Goal: Task Accomplishment & Management: Manage account settings

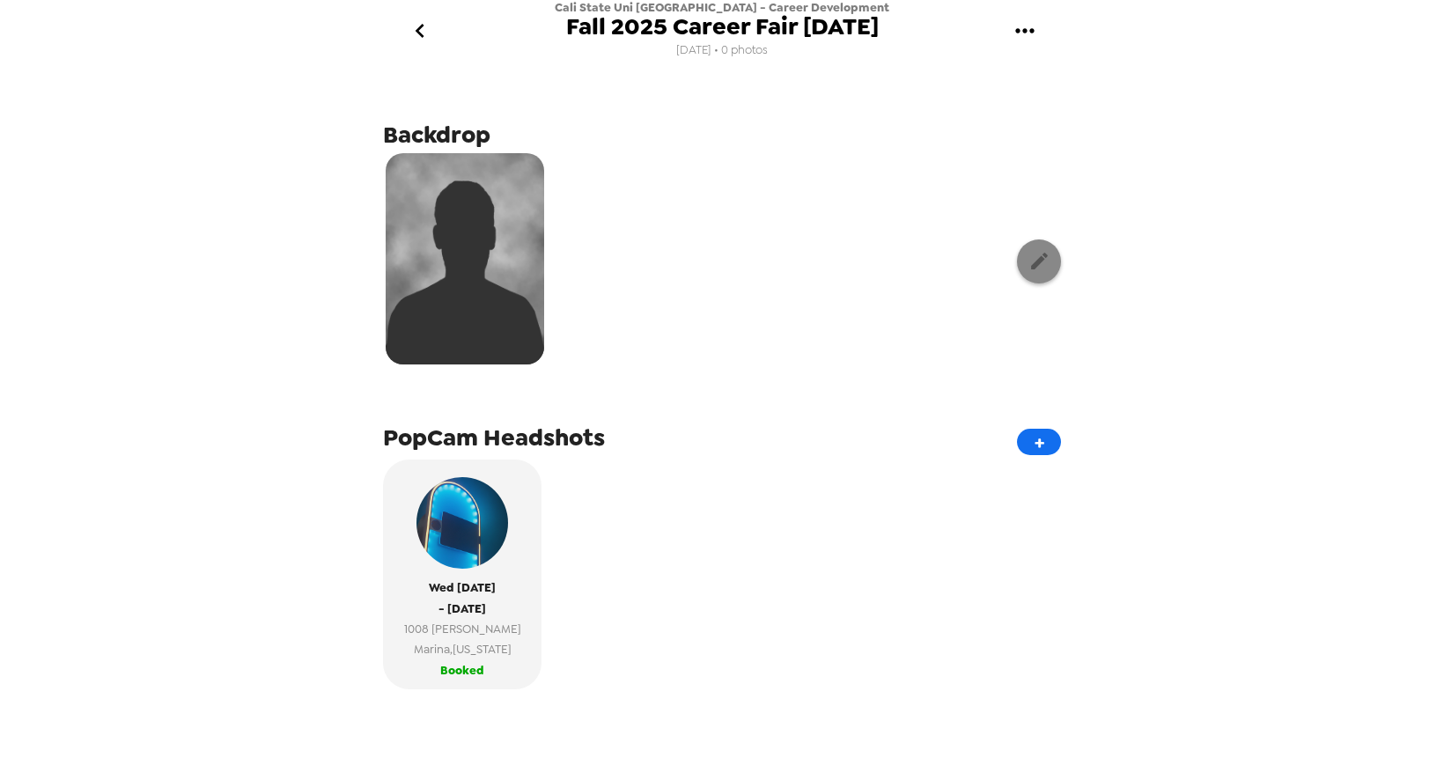
click at [1039, 246] on button "button" at bounding box center [1039, 261] width 44 height 44
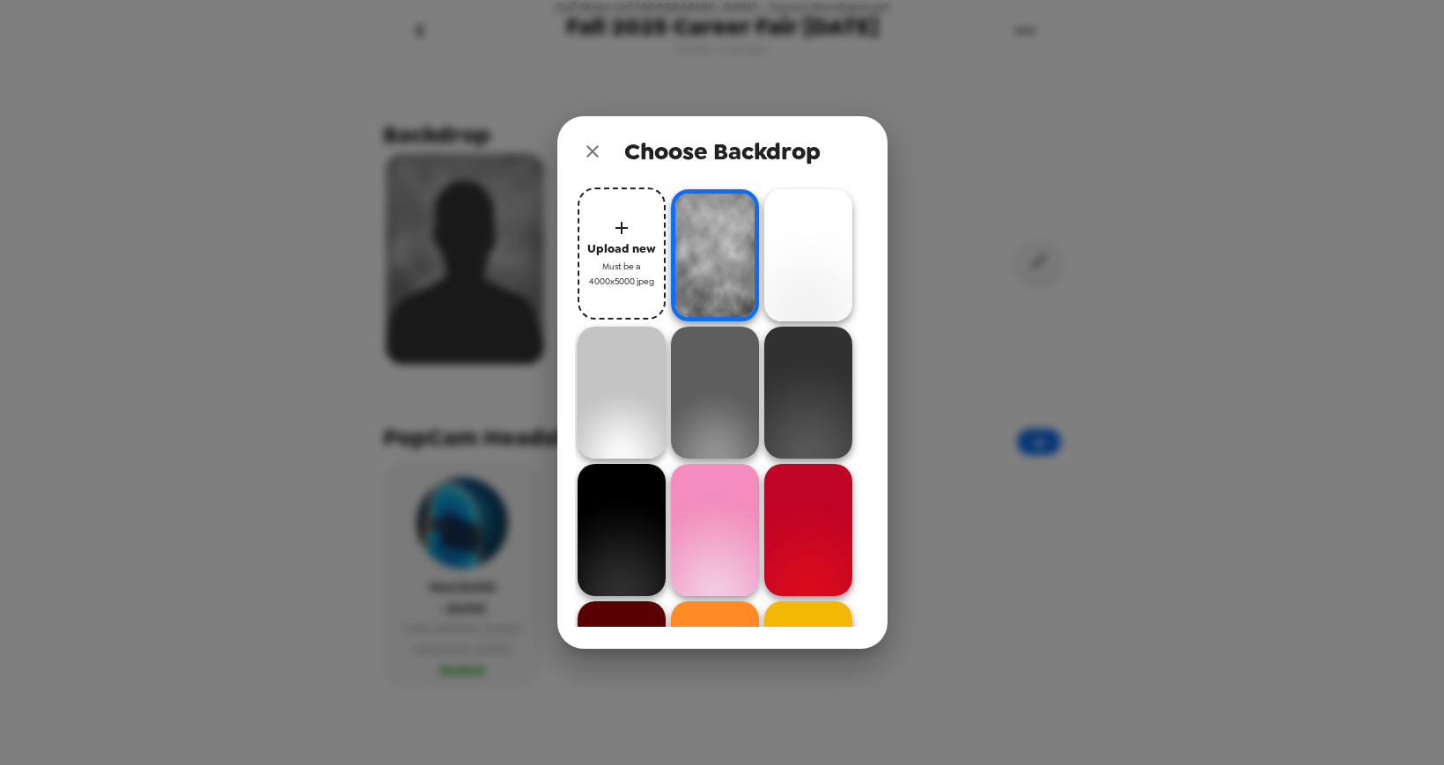
drag, startPoint x: 232, startPoint y: 193, endPoint x: 249, endPoint y: 116, distance: 78.4
click at [232, 193] on div "Choose Backdrop Upload new Must be a 4000x5000 jpeg" at bounding box center [722, 382] width 1444 height 765
click at [582, 149] on icon "close" at bounding box center [592, 151] width 21 height 21
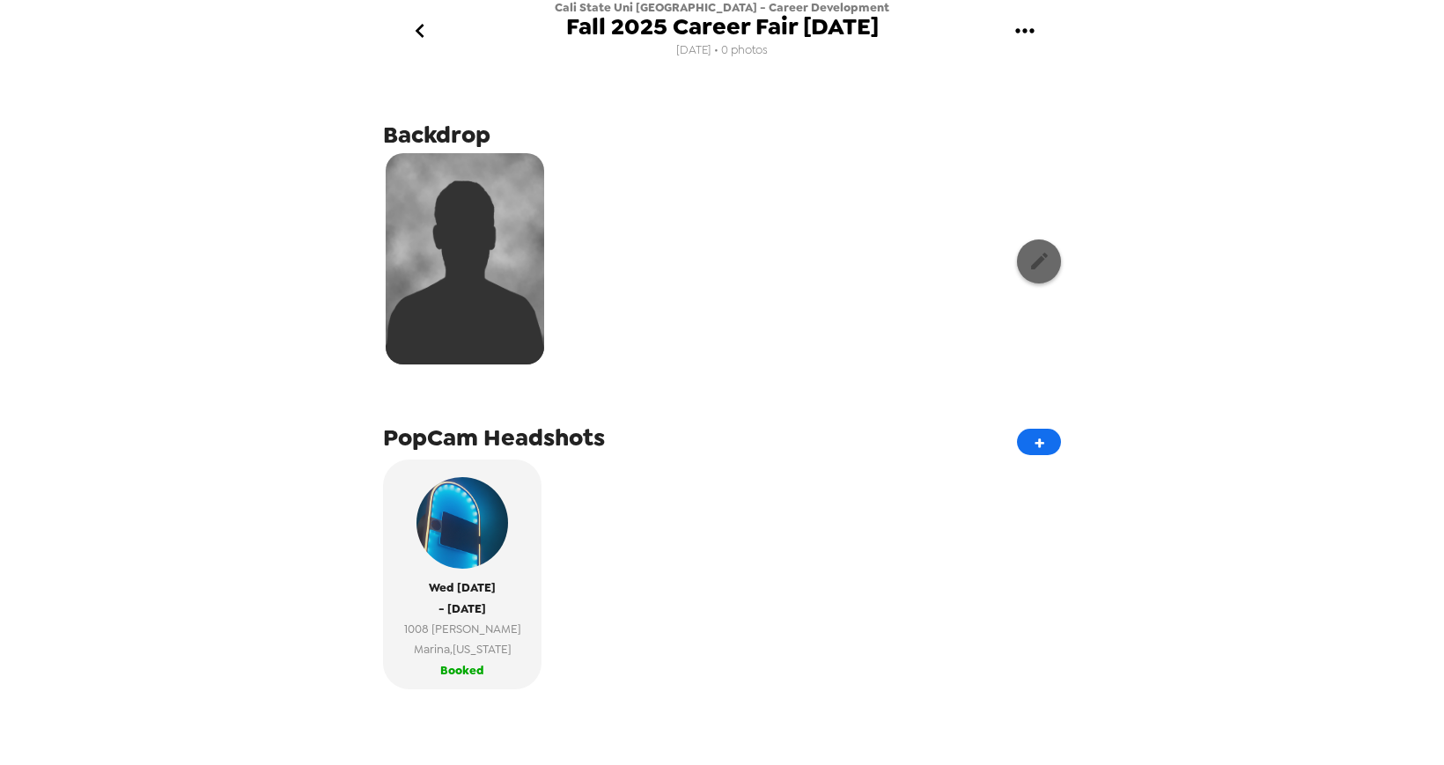
click at [1028, 258] on button "button" at bounding box center [1039, 261] width 44 height 44
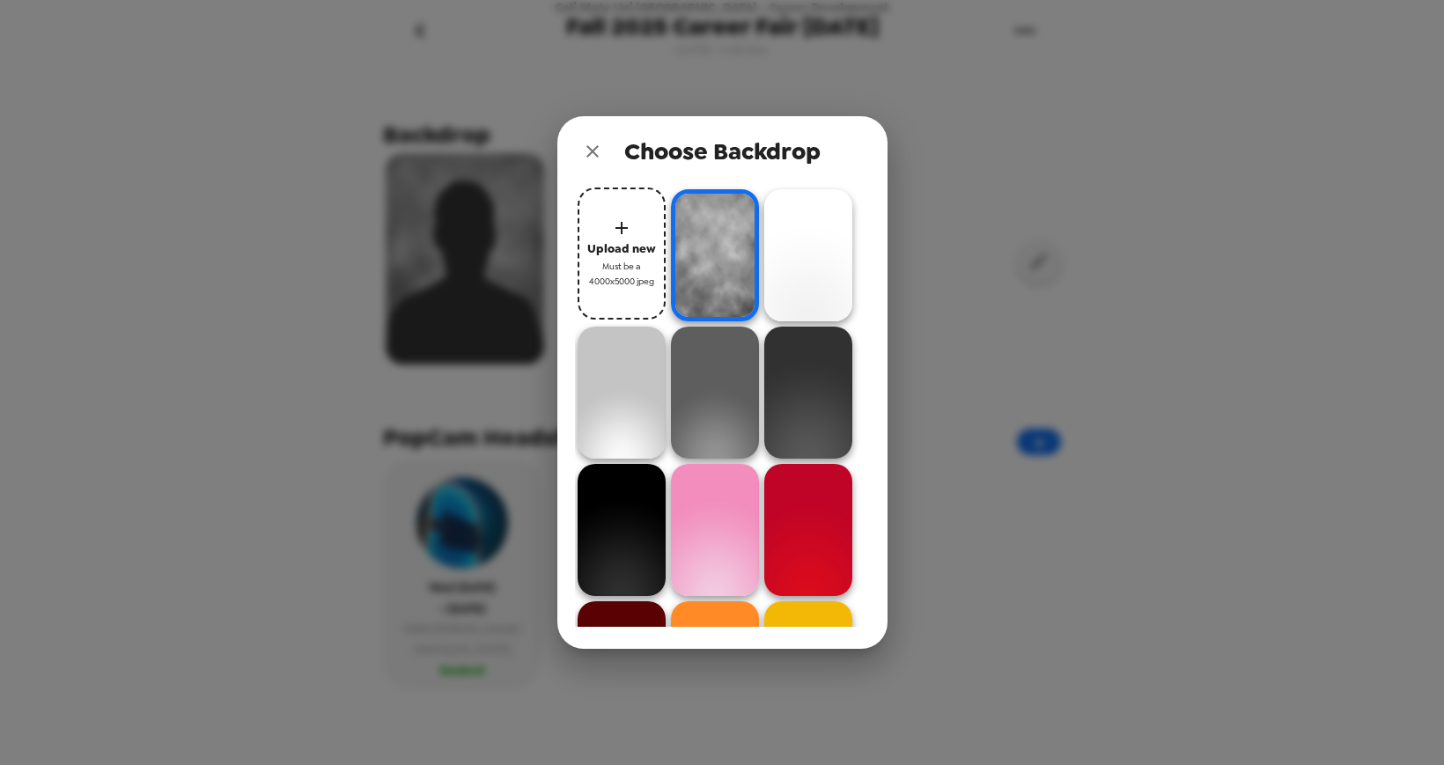
click at [1147, 209] on div "Choose Backdrop Upload new Must be a 4000x5000 jpeg" at bounding box center [722, 382] width 1444 height 765
click at [595, 151] on icon "close" at bounding box center [592, 151] width 21 height 21
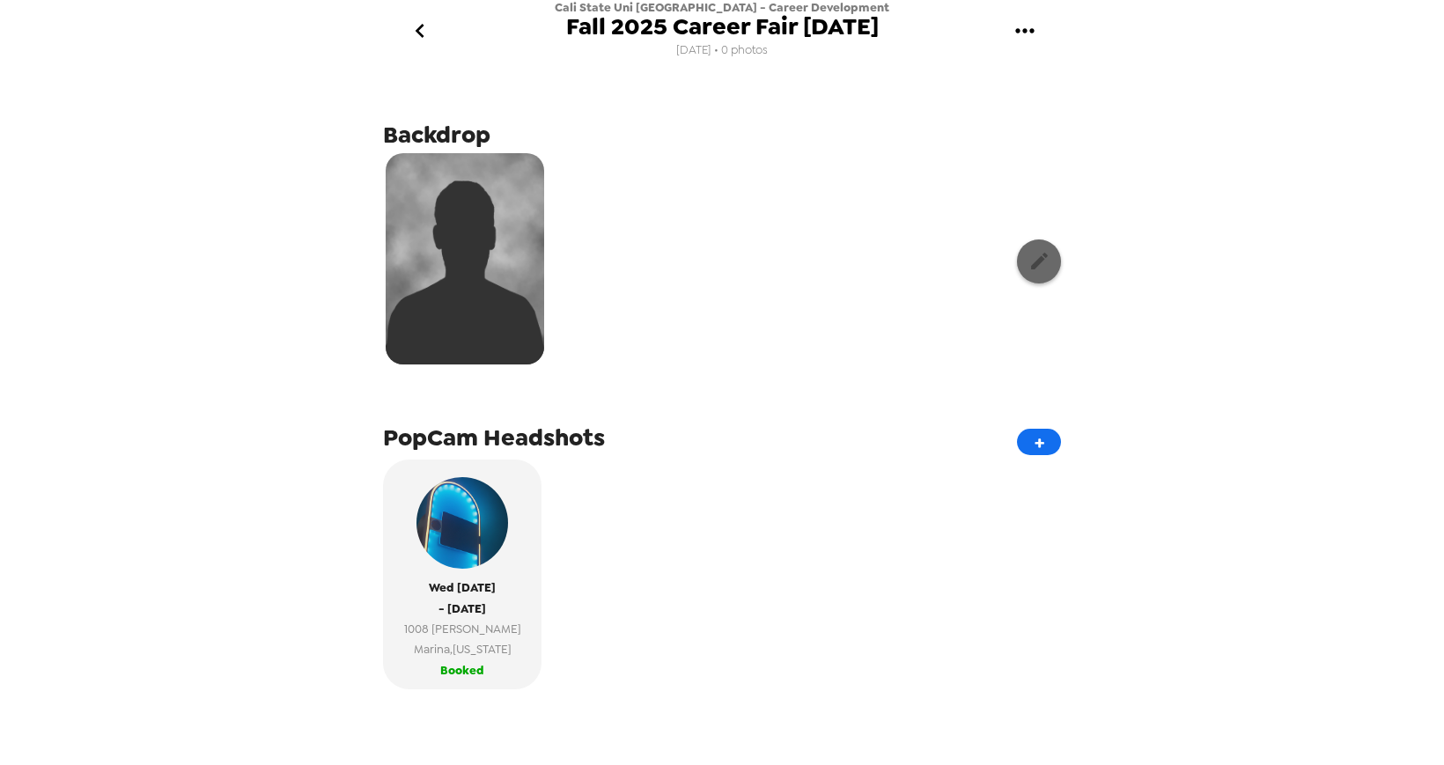
click at [1034, 254] on icon "button" at bounding box center [1039, 261] width 22 height 22
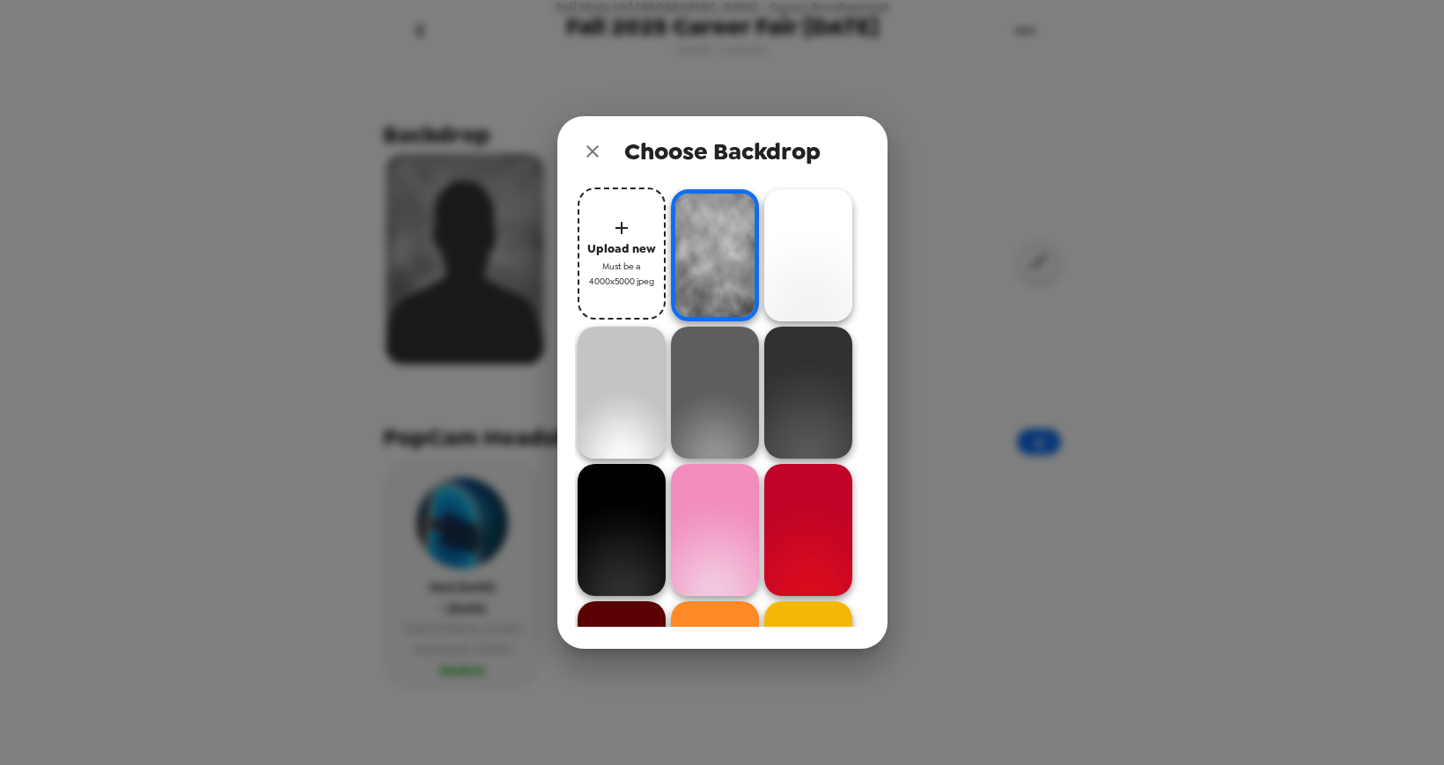
click at [625, 223] on icon "button" at bounding box center [621, 227] width 21 height 21
click at [618, 239] on span "Upload new" at bounding box center [621, 249] width 69 height 20
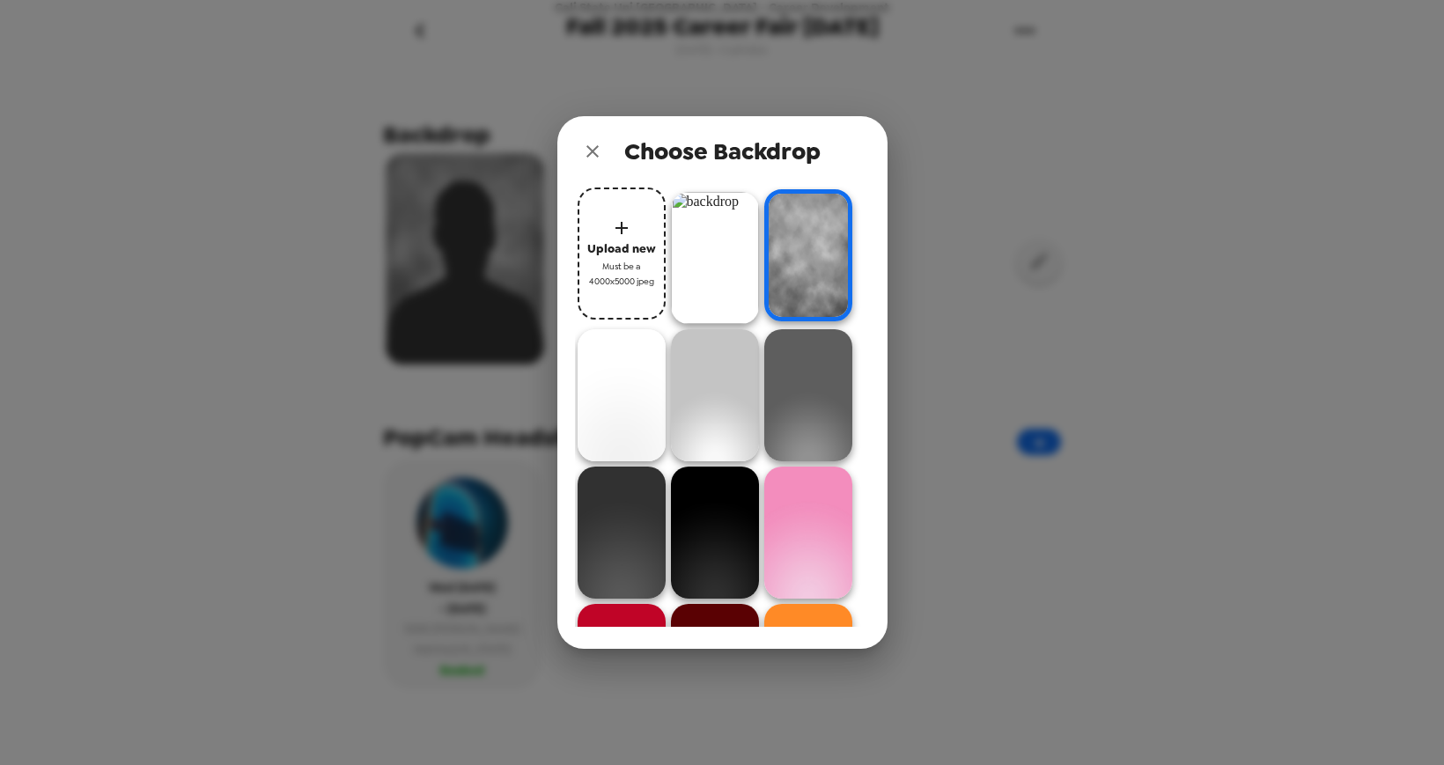
click at [729, 249] on img at bounding box center [715, 258] width 88 height 132
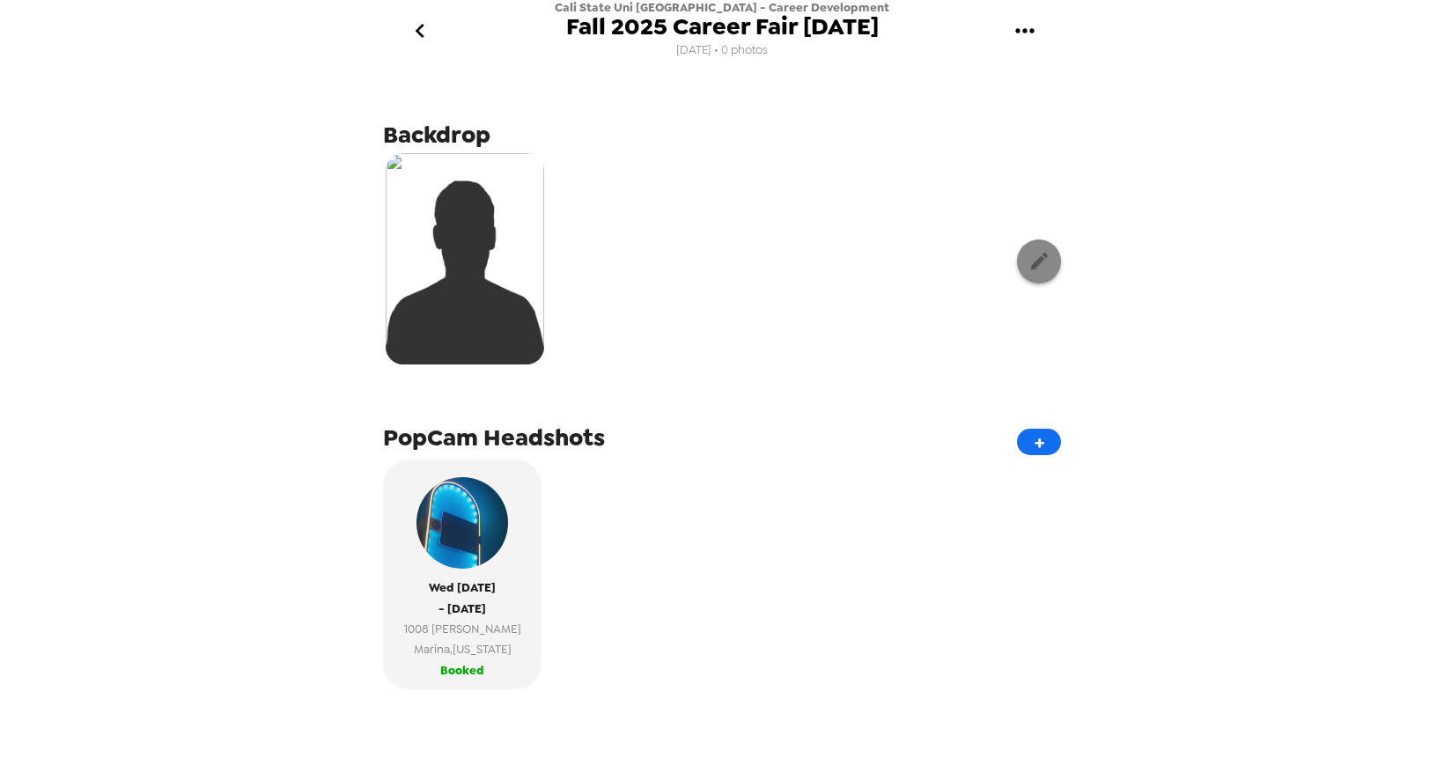
click at [1036, 254] on icon "button" at bounding box center [1039, 261] width 22 height 22
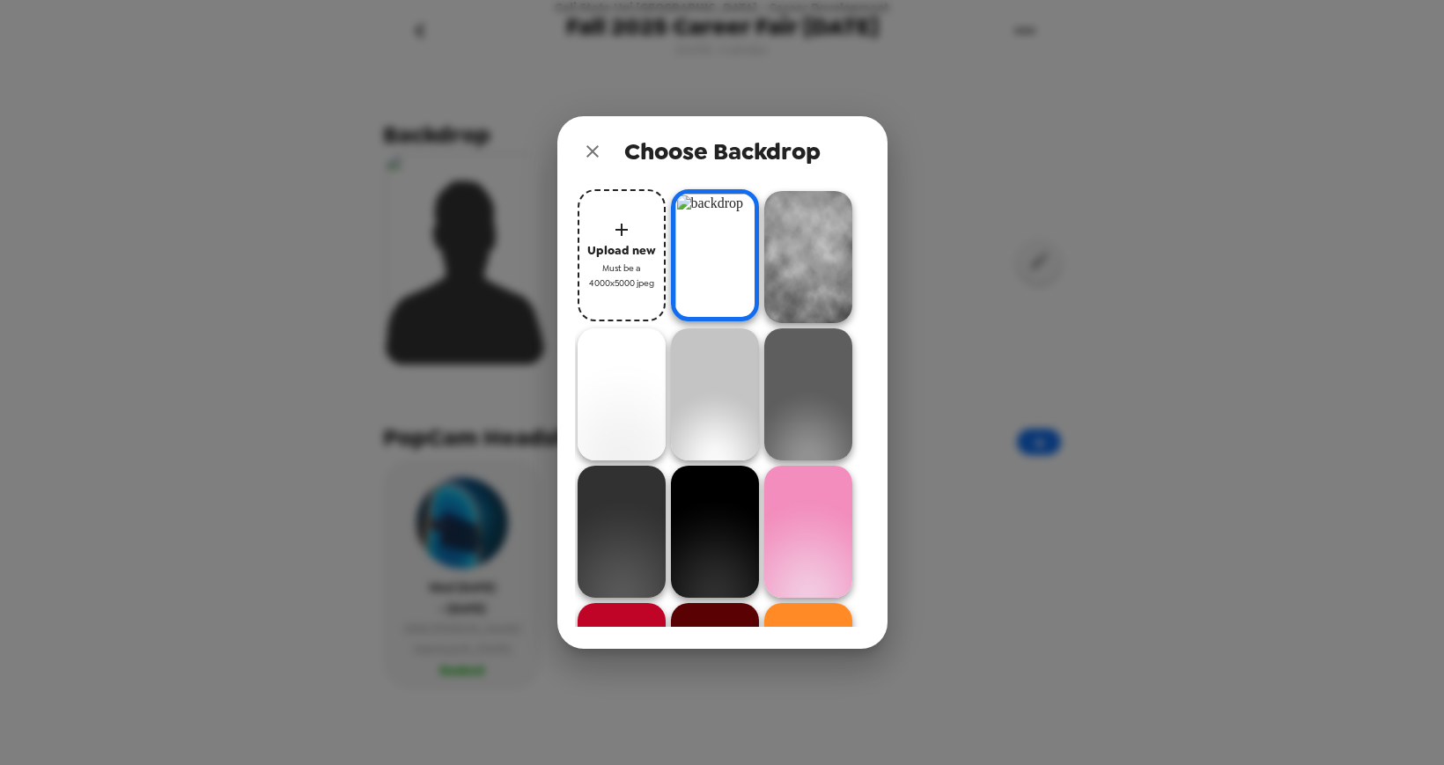
click at [698, 223] on img at bounding box center [715, 255] width 88 height 132
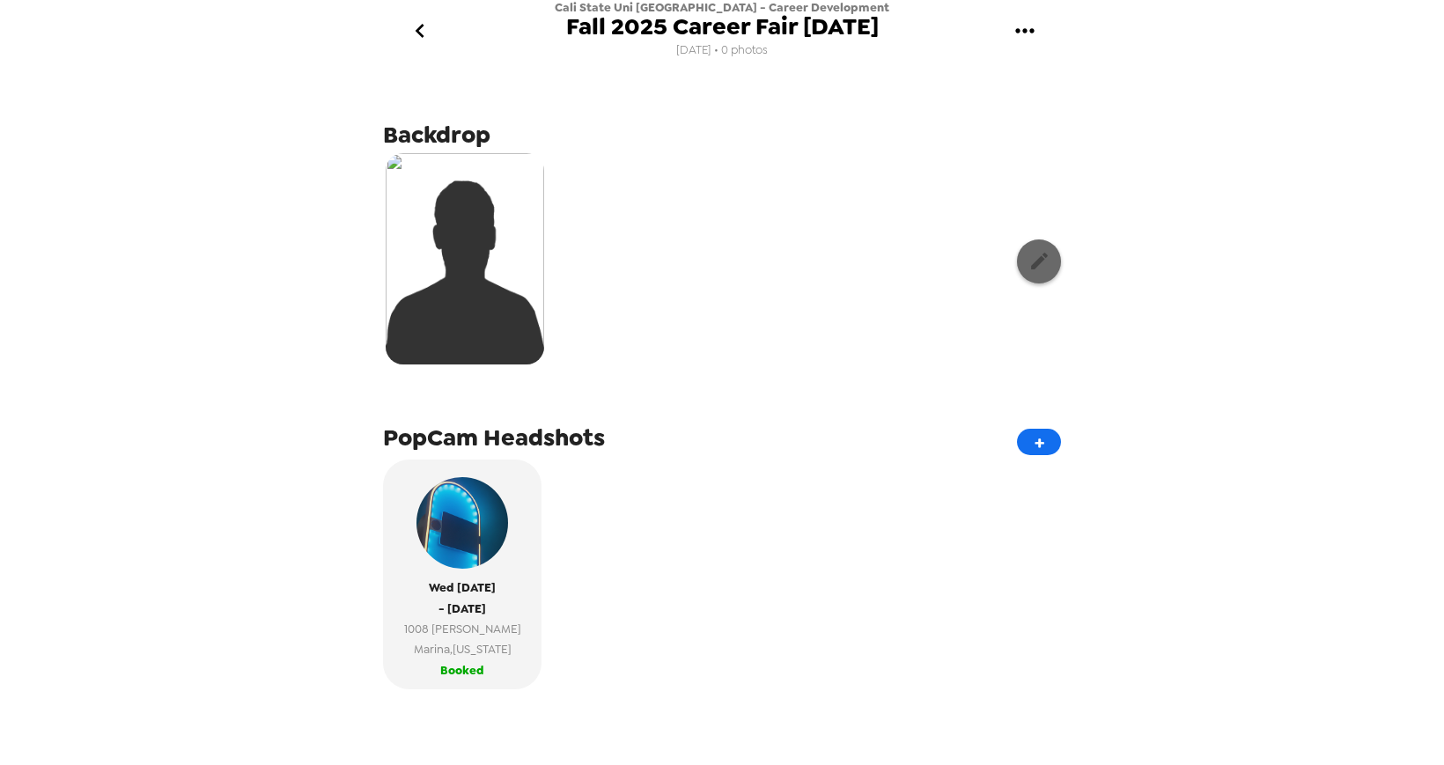
click at [1035, 260] on icon "button" at bounding box center [1039, 261] width 22 height 22
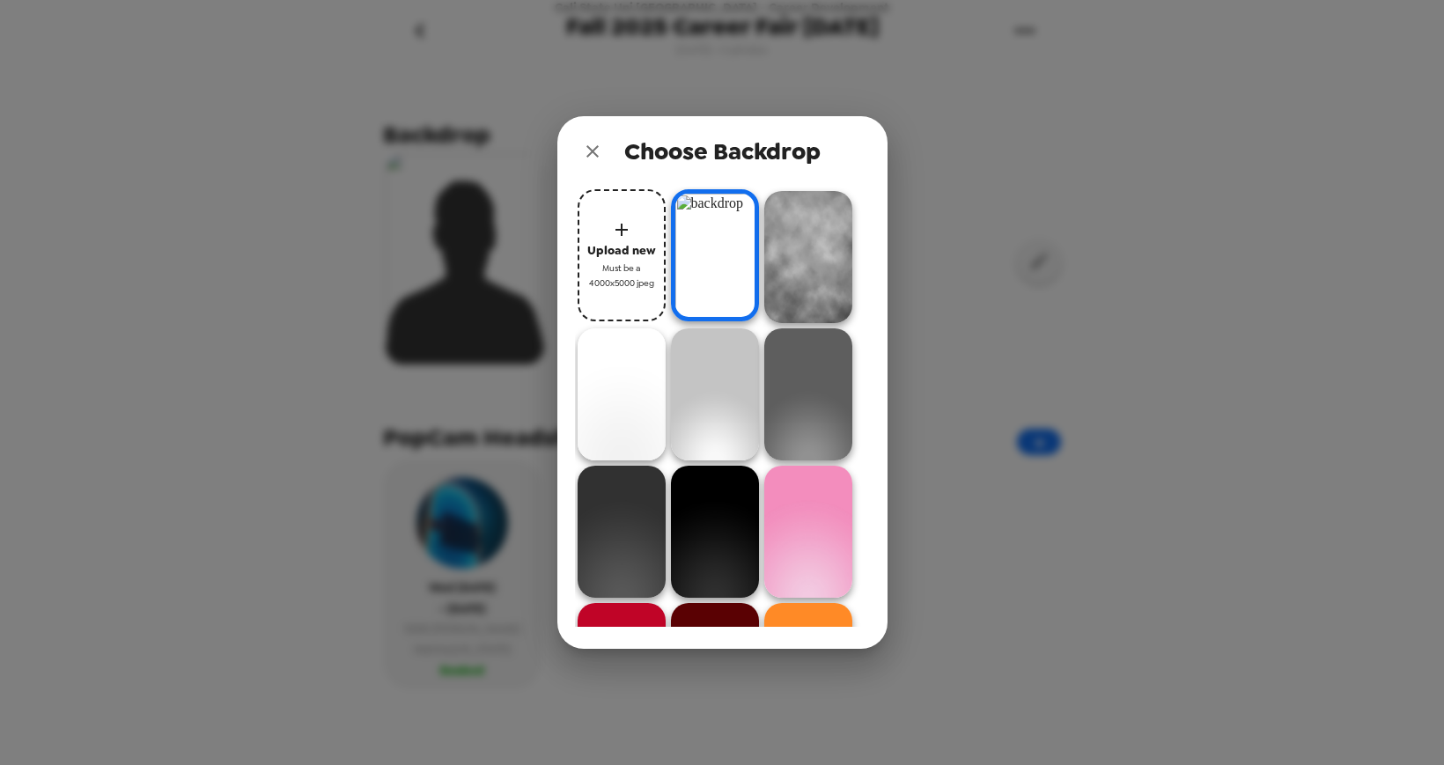
click at [621, 240] on span "Upload new" at bounding box center [621, 250] width 69 height 20
click at [976, 287] on div "Choose Backdrop Upload new Must be a 4000x5000 jpeg" at bounding box center [722, 382] width 1444 height 765
click at [967, 291] on div "Choose Backdrop Upload new Must be a 4000x5000 jpeg" at bounding box center [722, 382] width 1444 height 765
click at [589, 148] on icon "close" at bounding box center [592, 151] width 12 height 12
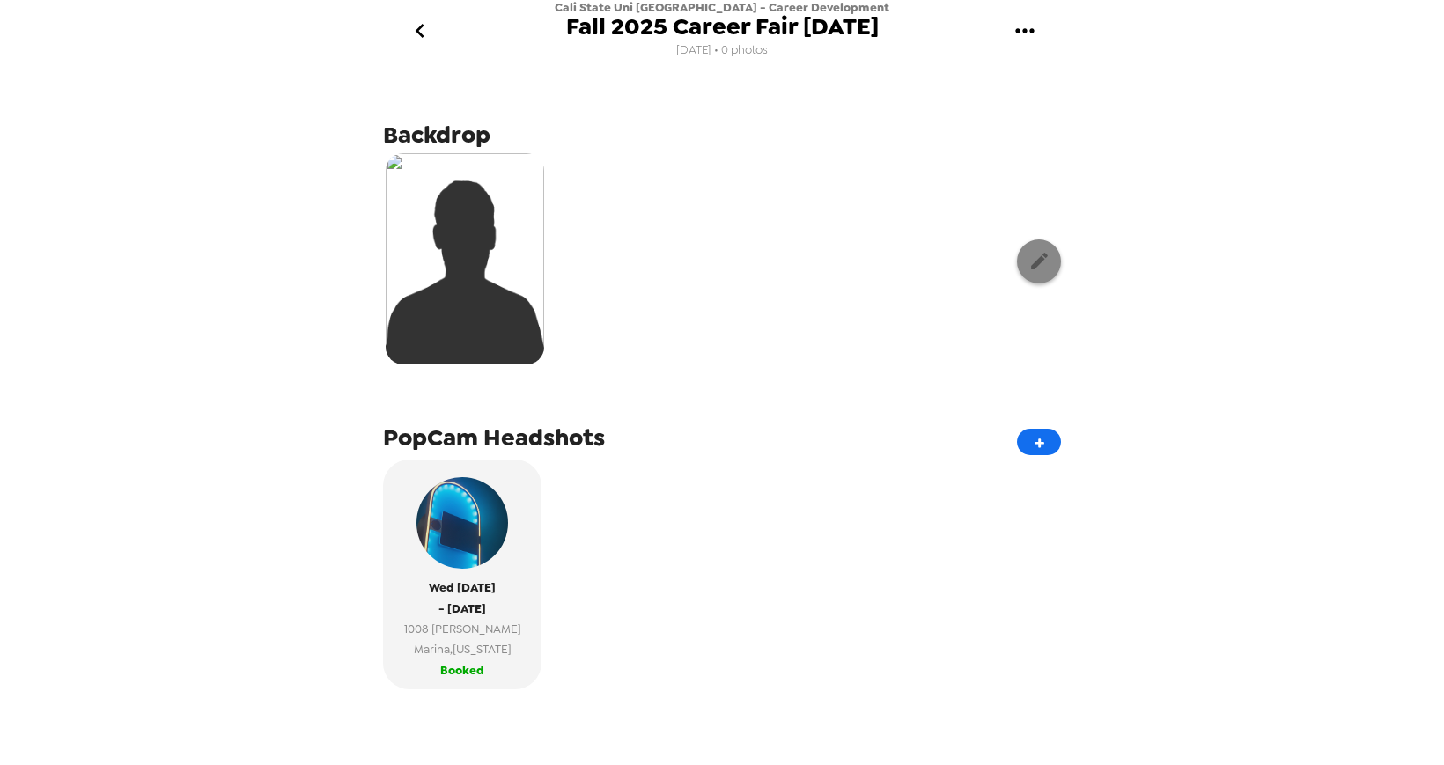
click at [1033, 259] on icon "button" at bounding box center [1039, 261] width 22 height 22
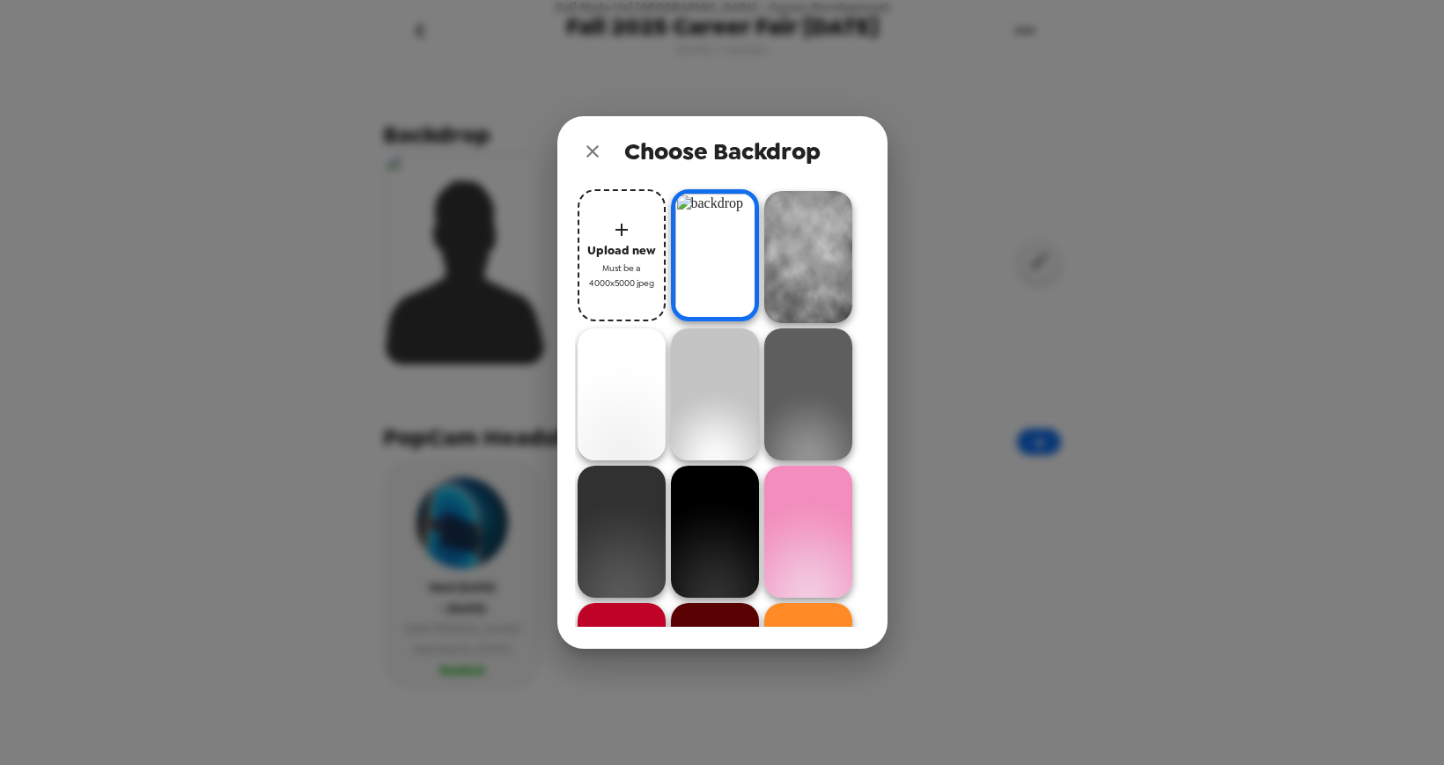
click at [625, 238] on icon "button" at bounding box center [621, 229] width 21 height 21
click at [632, 267] on span "Must be a 4000x5000 jpeg" at bounding box center [621, 276] width 70 height 31
click at [795, 225] on img at bounding box center [808, 257] width 88 height 132
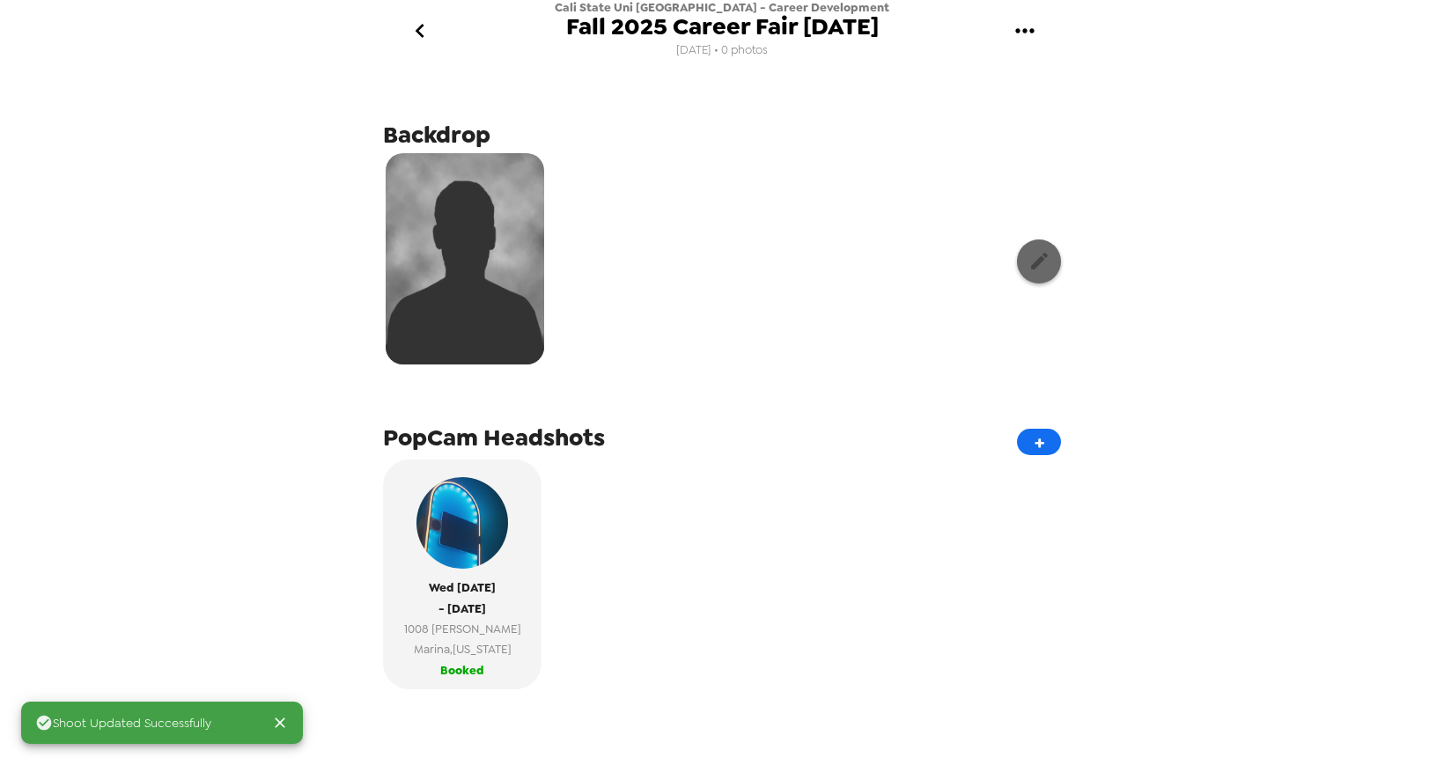
click at [1028, 258] on icon "button" at bounding box center [1039, 261] width 22 height 22
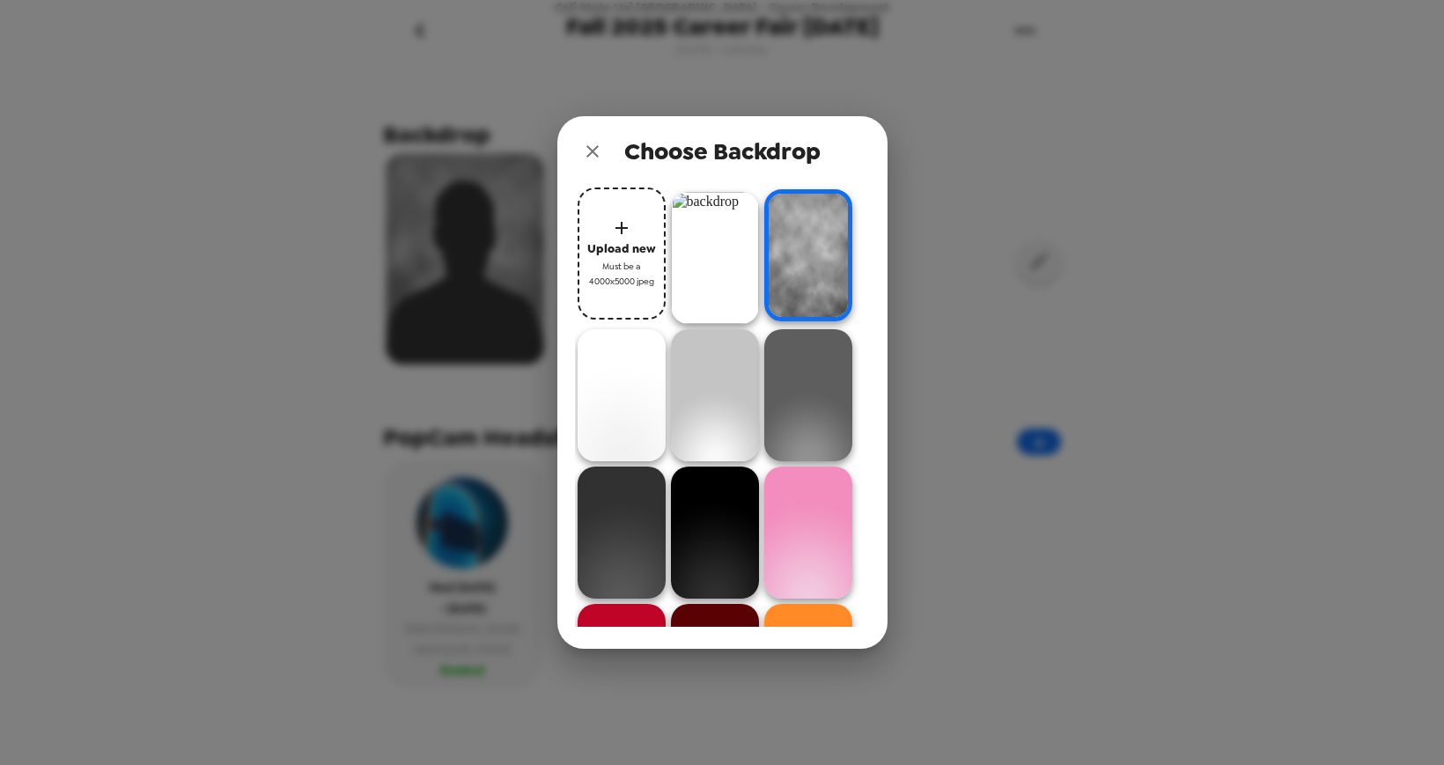
click at [711, 246] on img at bounding box center [715, 258] width 88 height 132
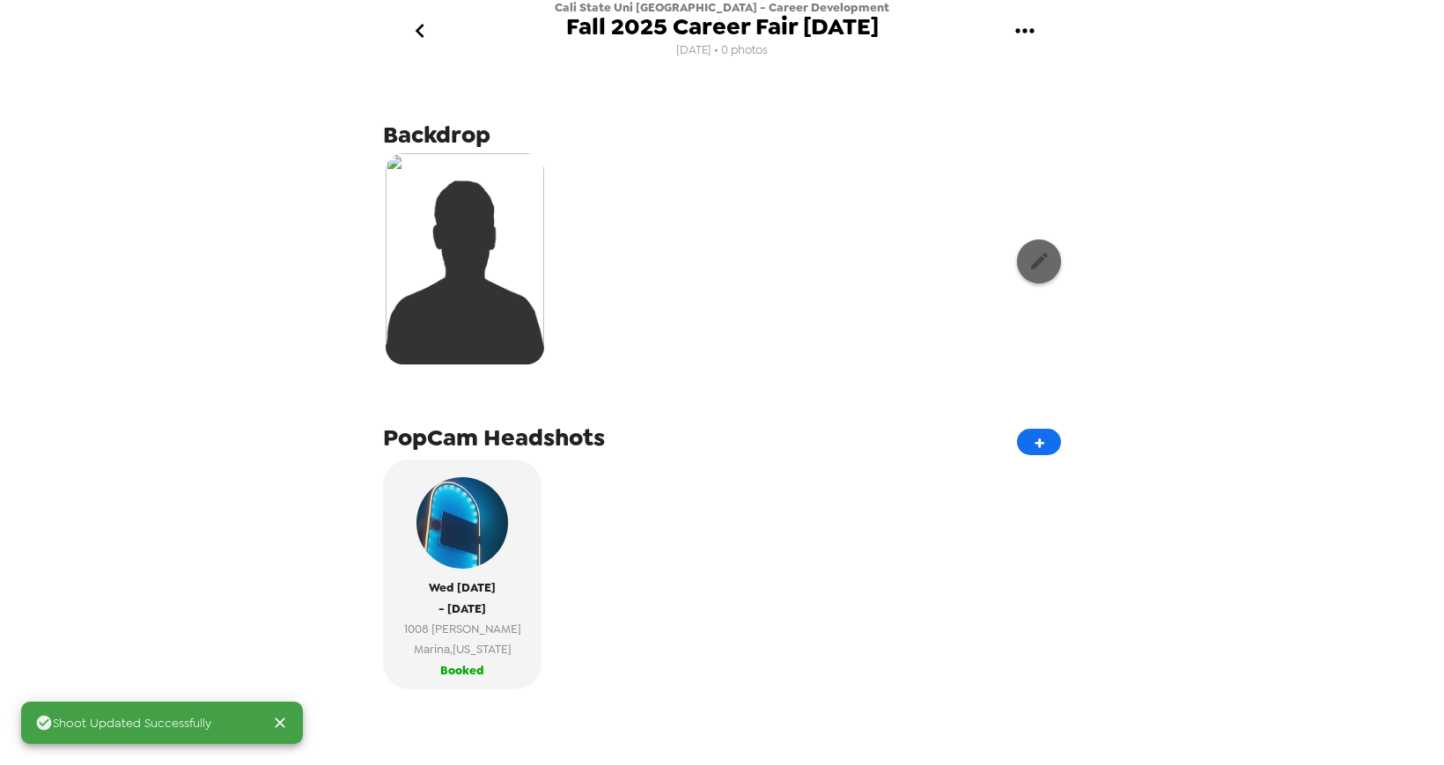
click at [1039, 259] on icon "button" at bounding box center [1039, 261] width 22 height 22
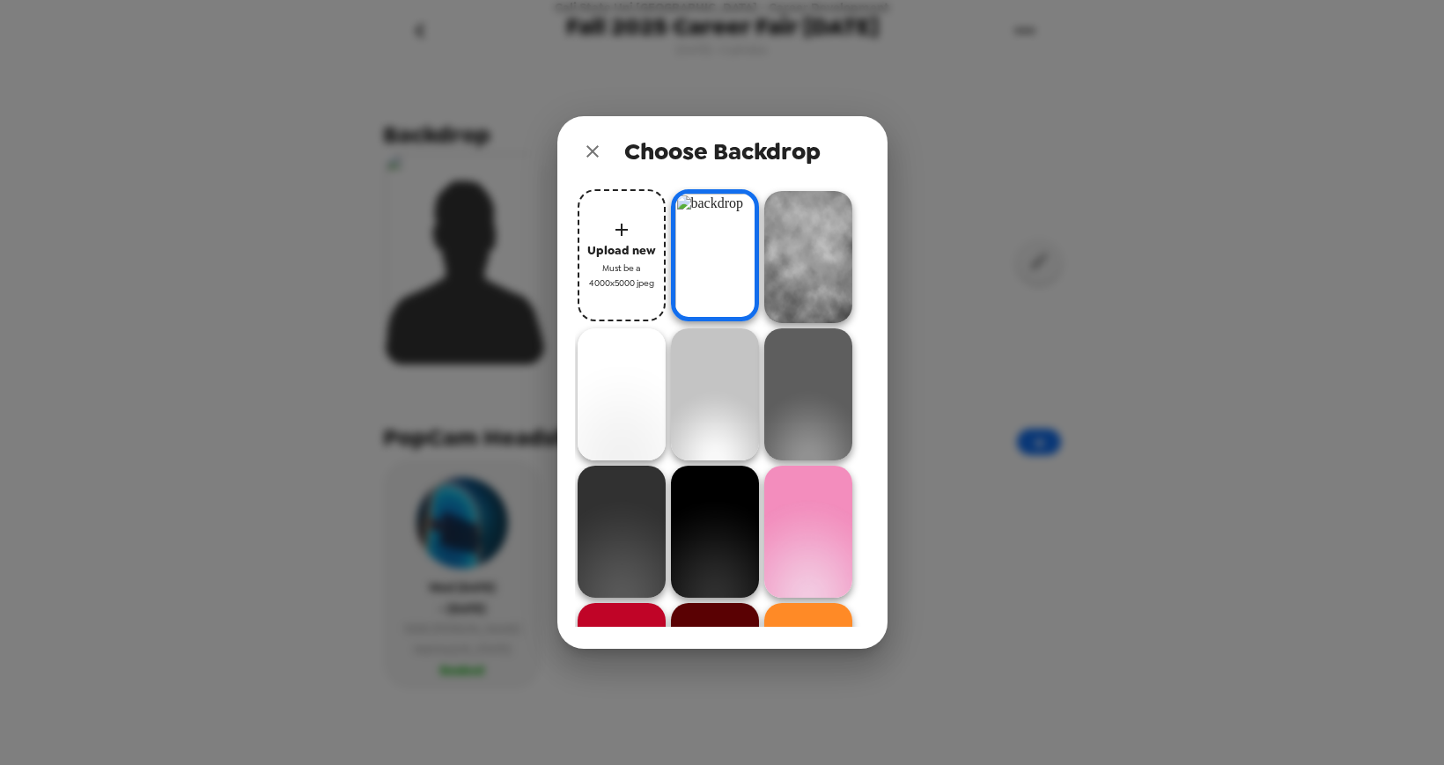
click at [625, 219] on icon "button" at bounding box center [621, 229] width 21 height 21
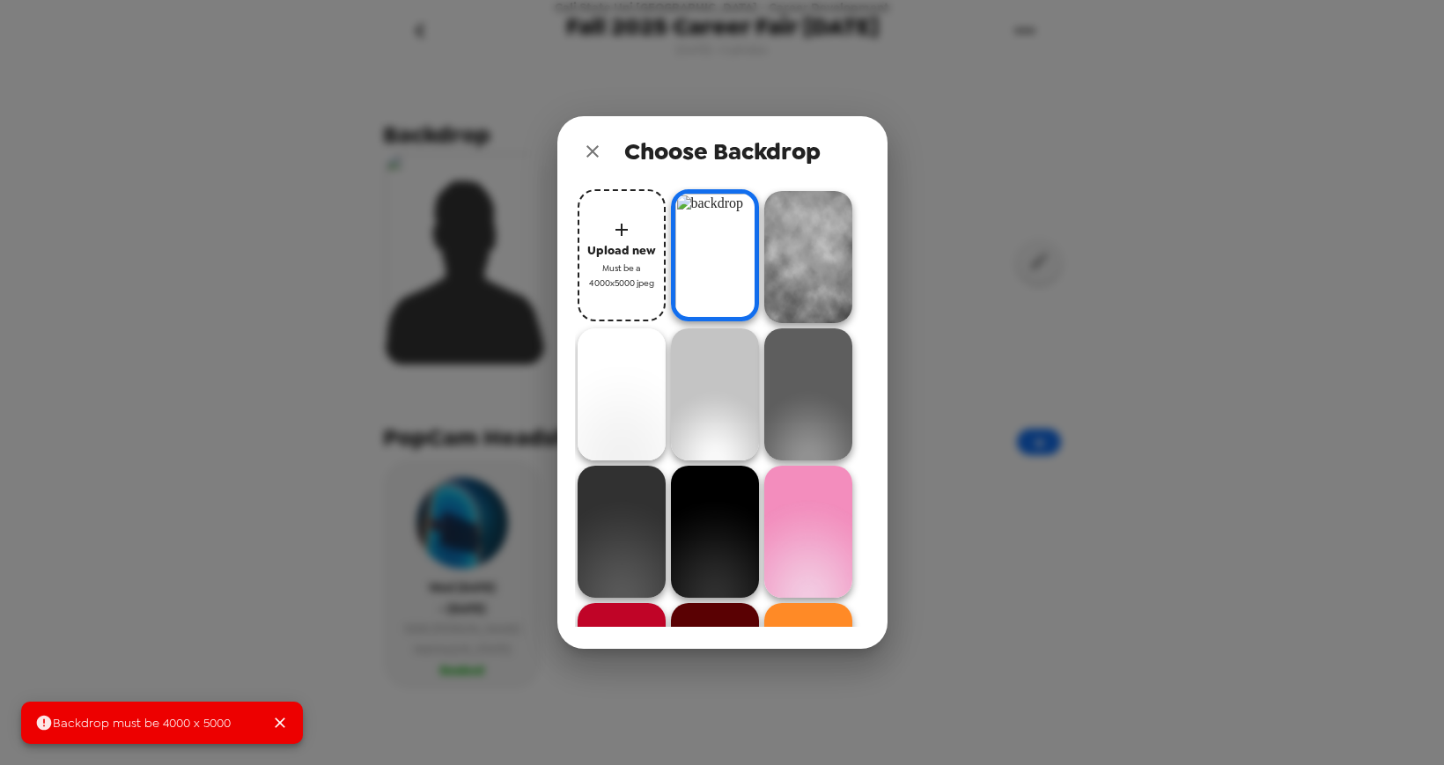
click at [624, 231] on icon "button" at bounding box center [621, 229] width 21 height 21
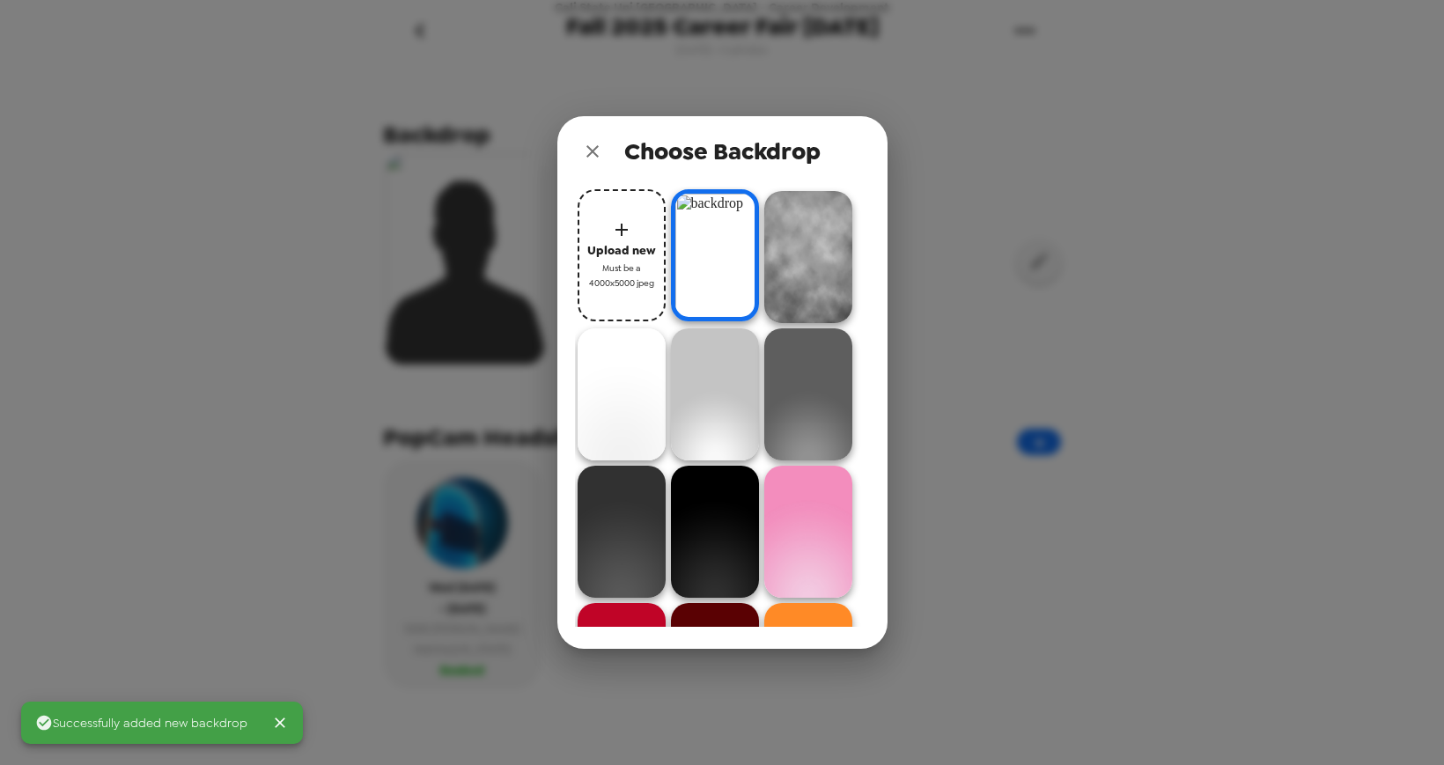
click at [1083, 399] on div "Choose Backdrop Upload new Must be a 4000x5000 jpeg" at bounding box center [722, 382] width 1444 height 765
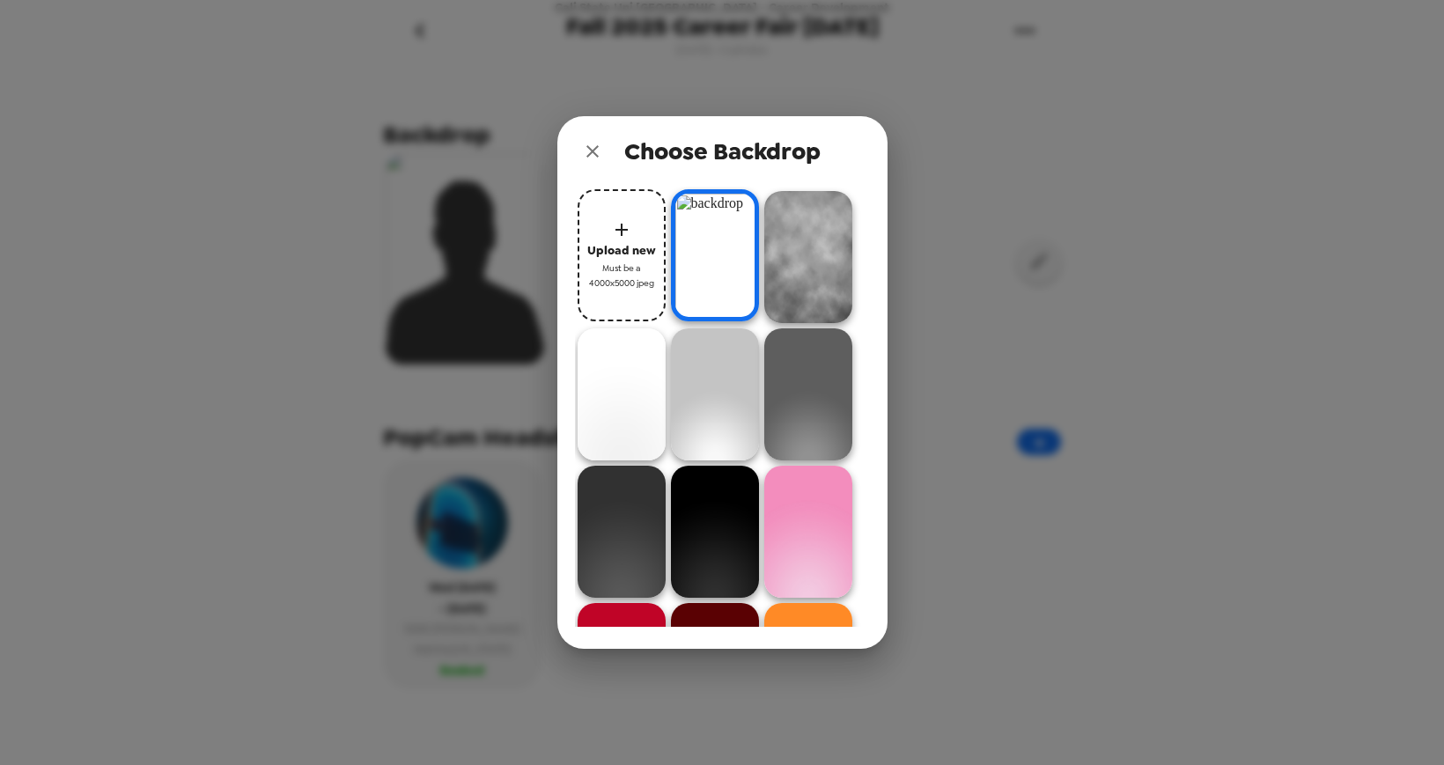
click at [707, 343] on img at bounding box center [715, 394] width 88 height 132
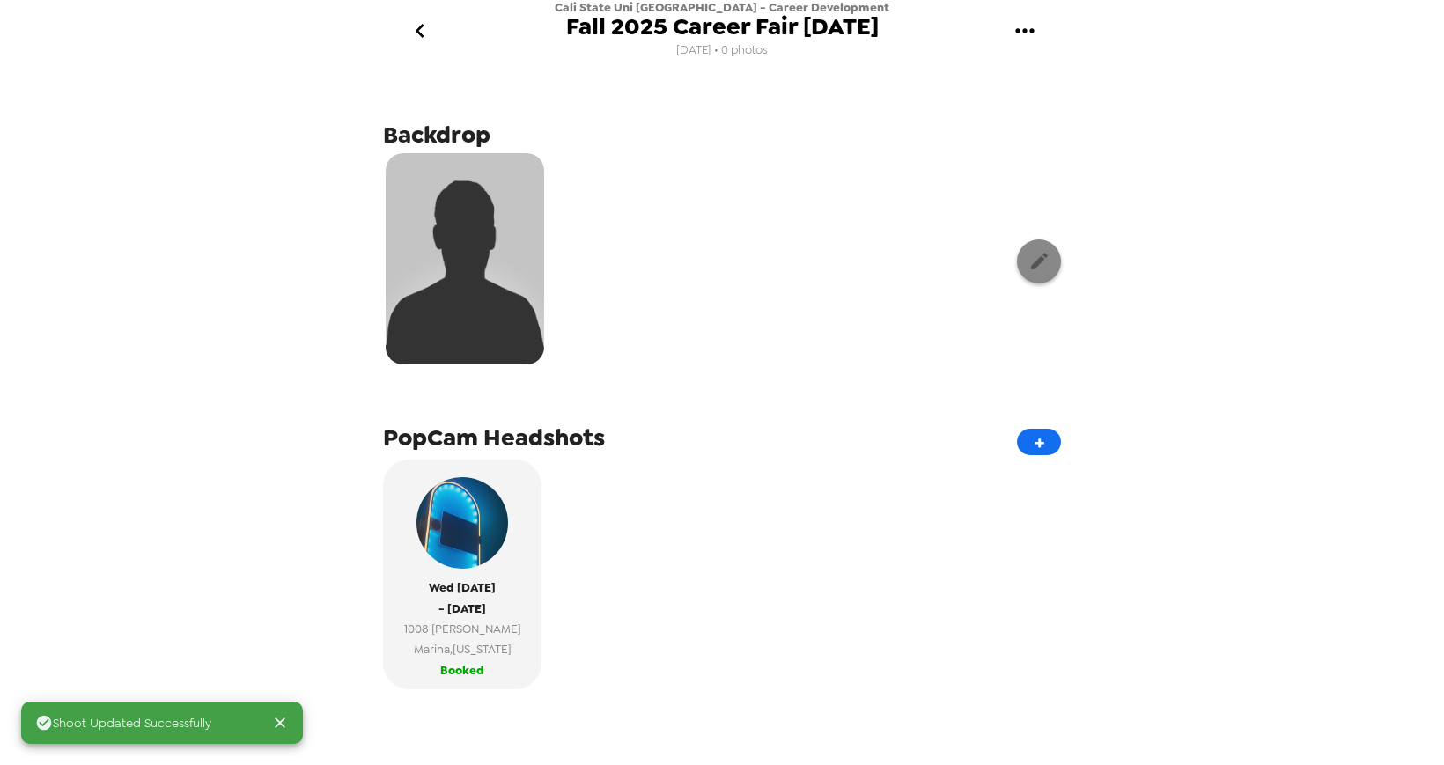
click at [1036, 253] on icon "button" at bounding box center [1039, 261] width 22 height 22
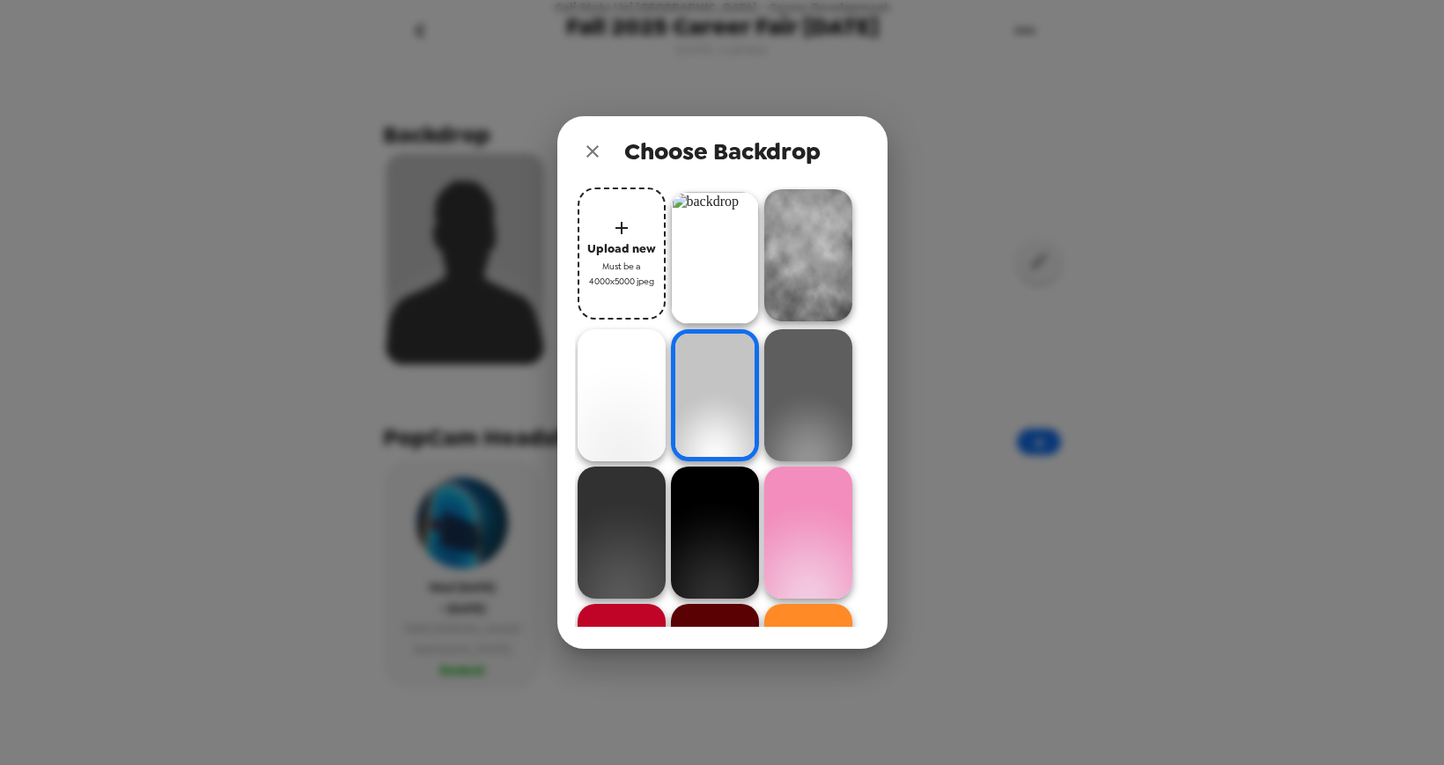
click at [686, 245] on img at bounding box center [715, 258] width 88 height 132
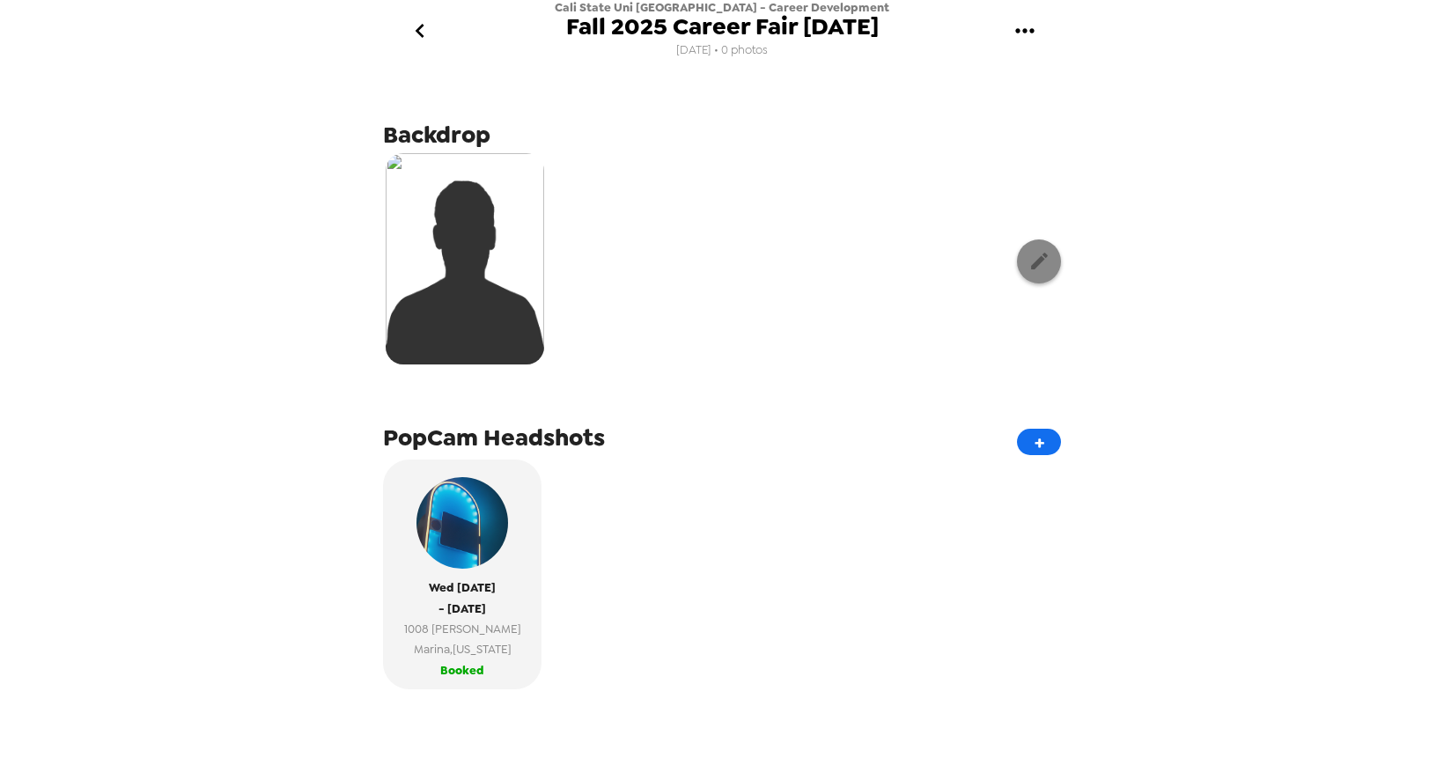
click at [1035, 255] on icon "button" at bounding box center [1039, 261] width 22 height 22
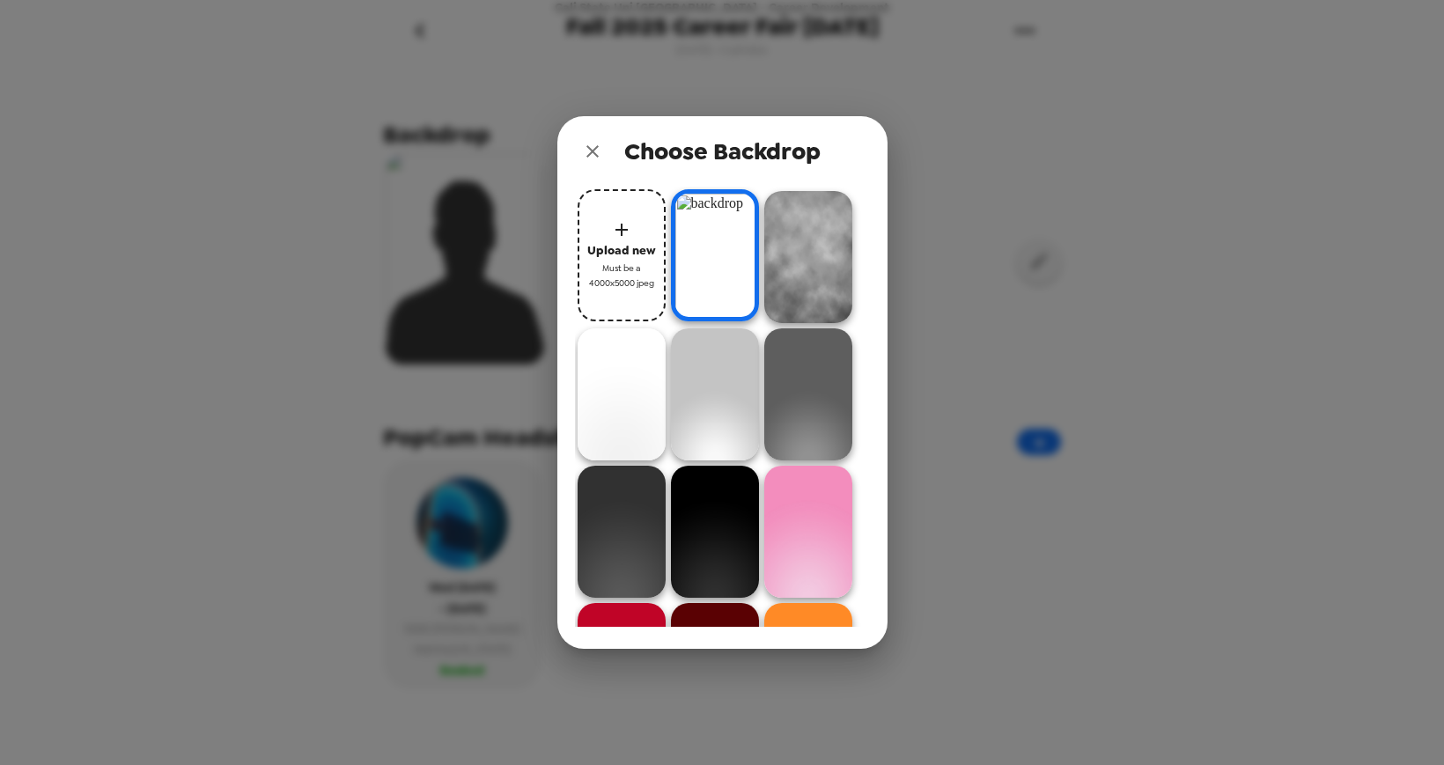
click at [712, 238] on img at bounding box center [715, 255] width 88 height 132
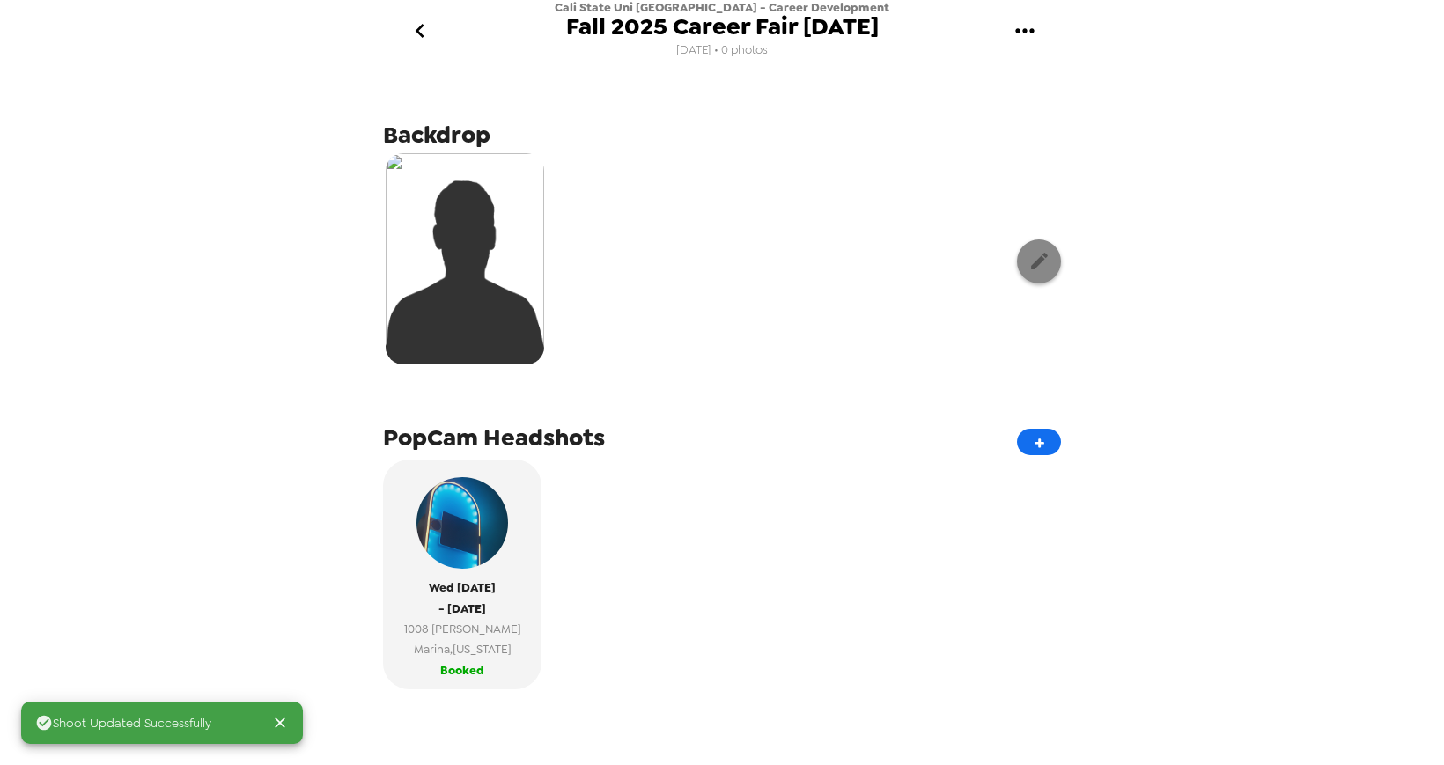
click at [1041, 250] on button "button" at bounding box center [1039, 261] width 44 height 44
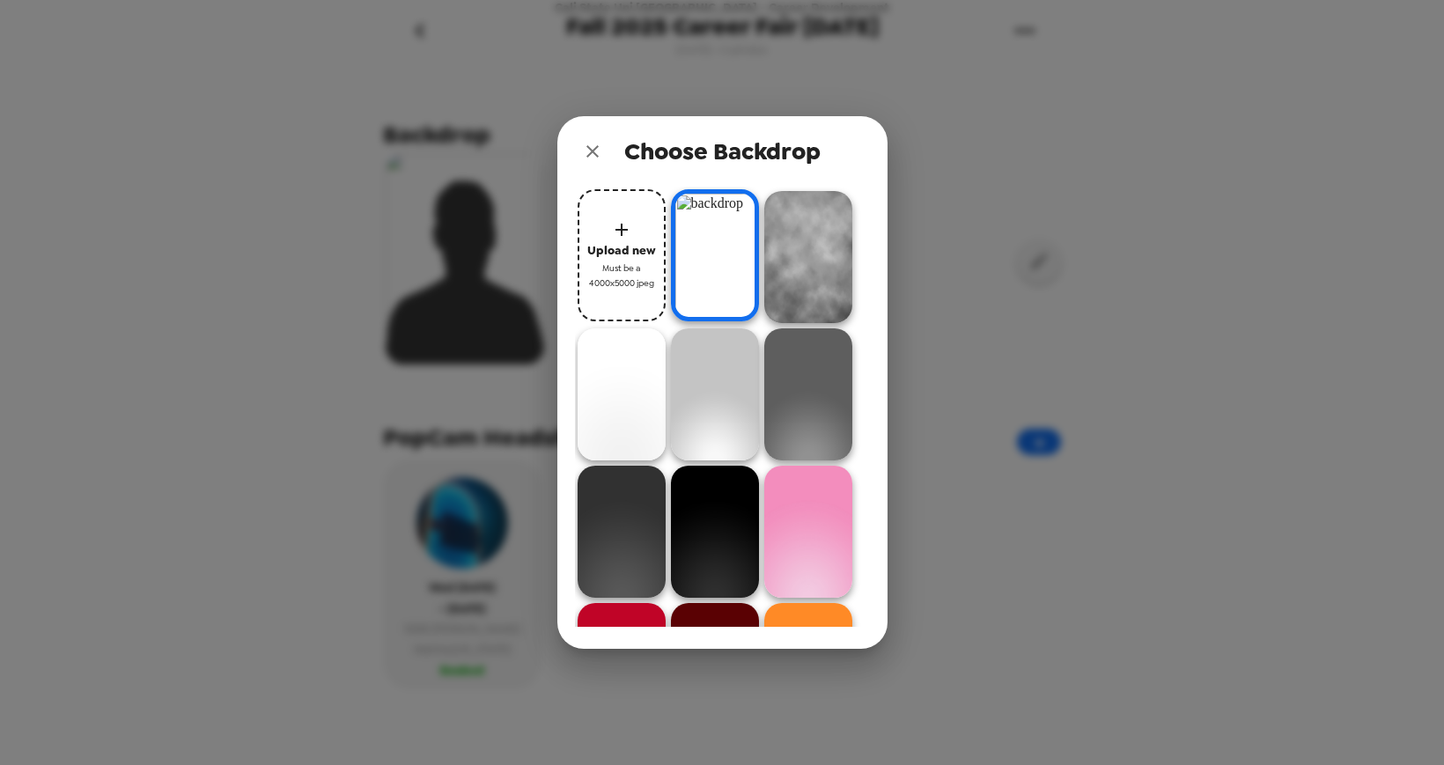
click at [628, 226] on icon "button" at bounding box center [621, 229] width 21 height 21
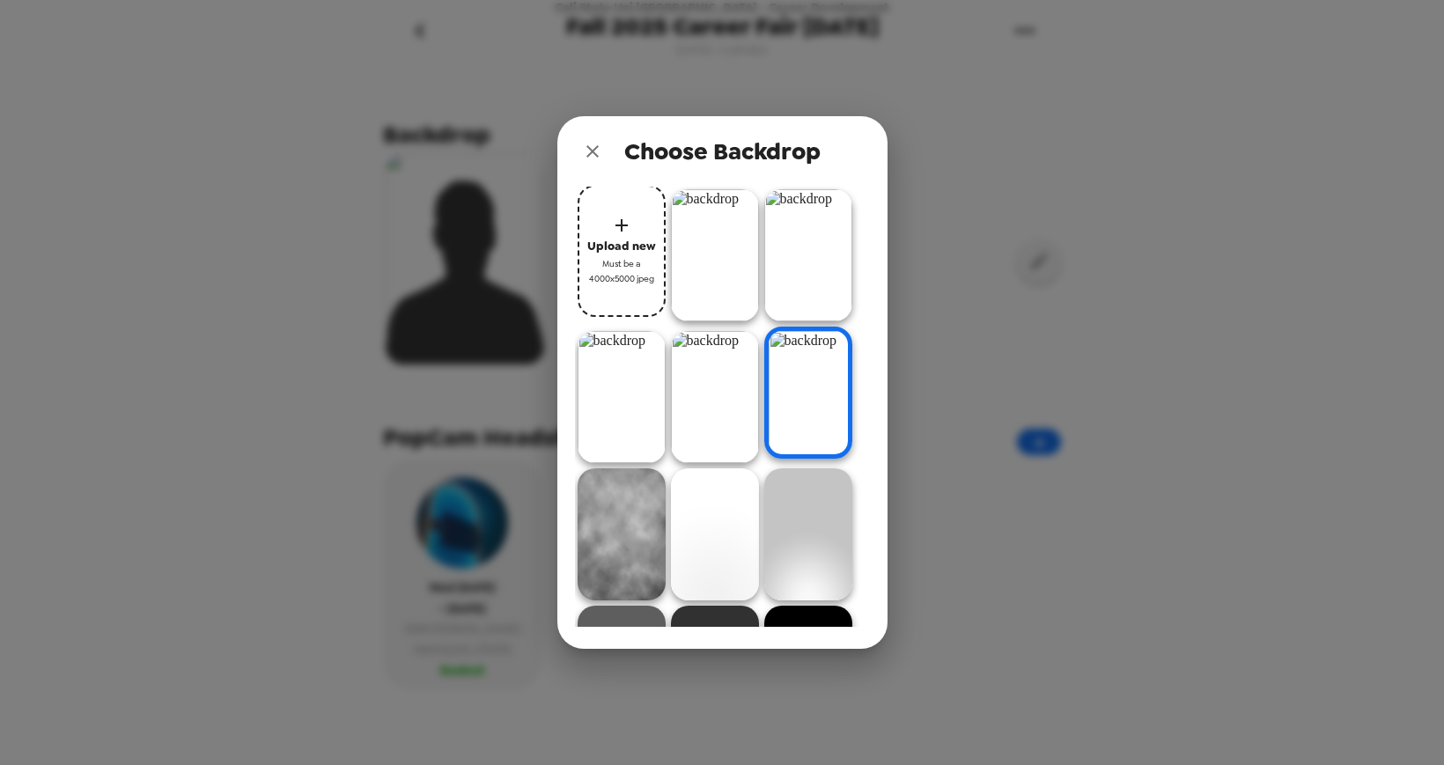
click at [698, 361] on img at bounding box center [715, 397] width 88 height 132
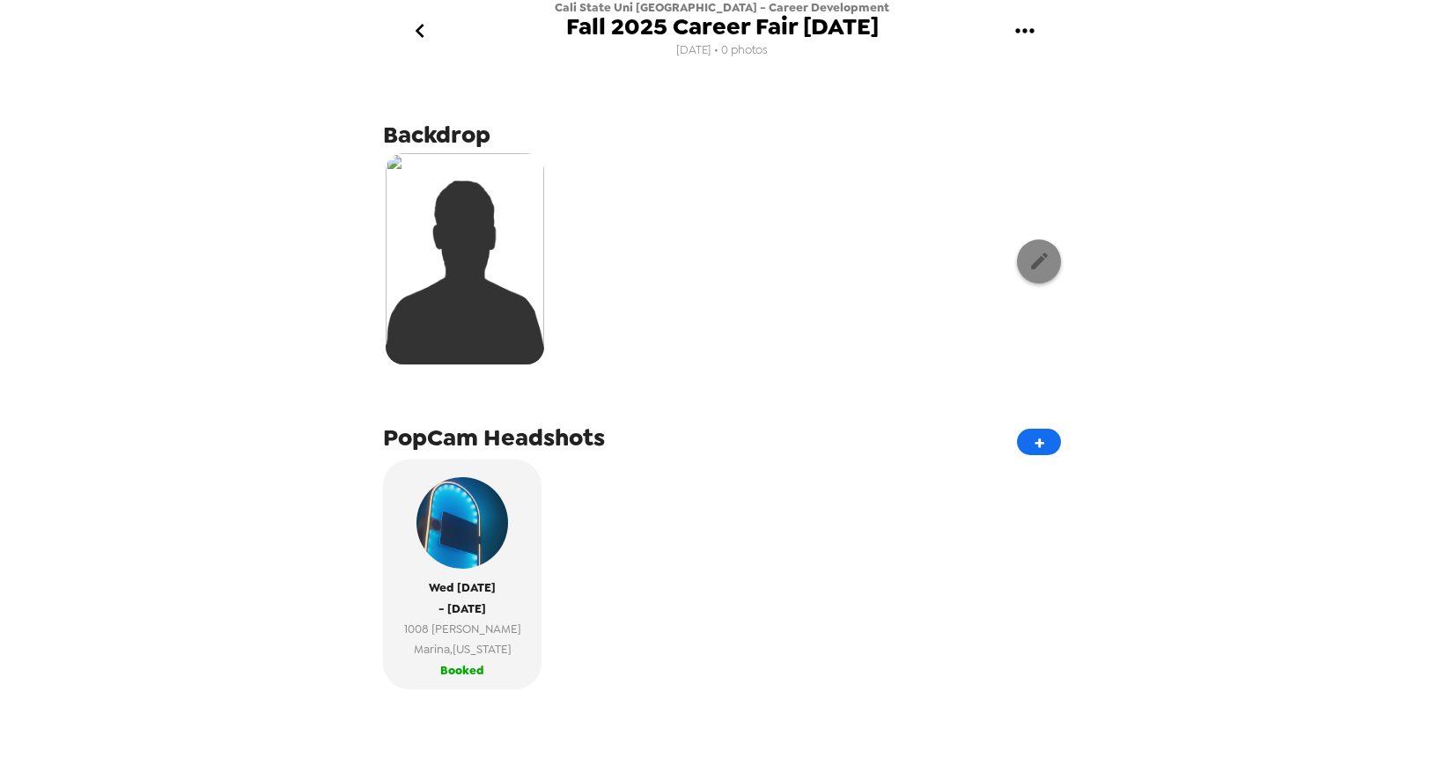
click at [1039, 257] on icon "button" at bounding box center [1039, 261] width 22 height 22
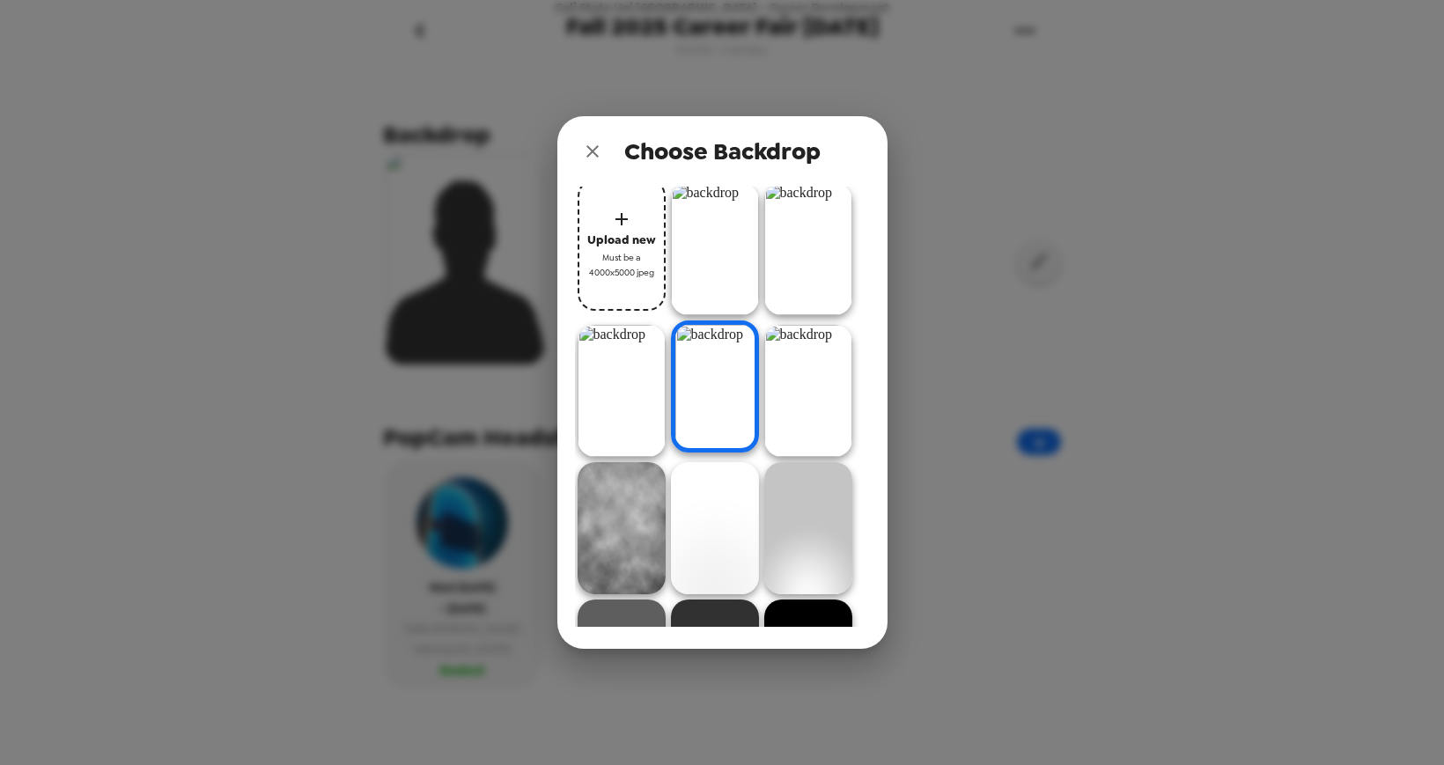
click at [815, 380] on img at bounding box center [808, 391] width 88 height 132
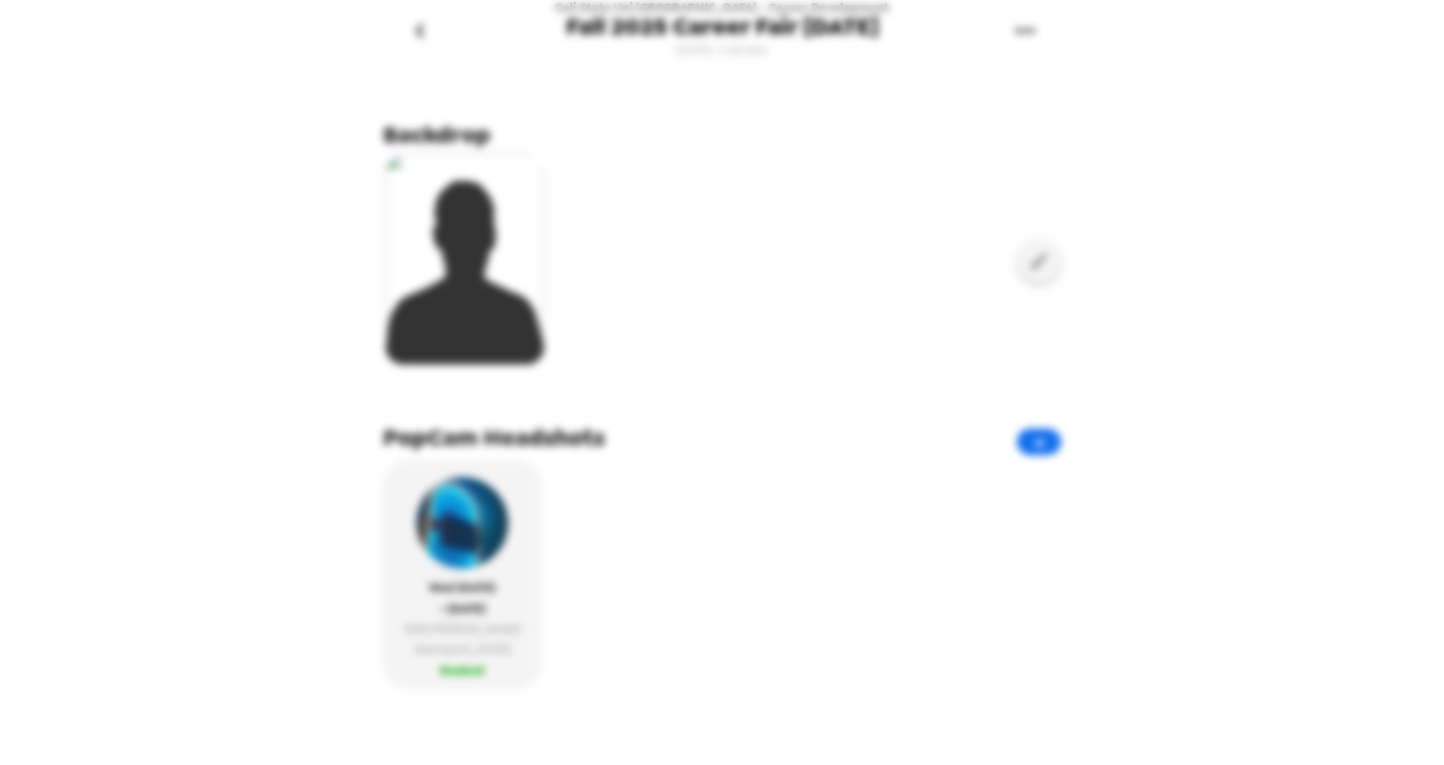
scroll to position [6, 0]
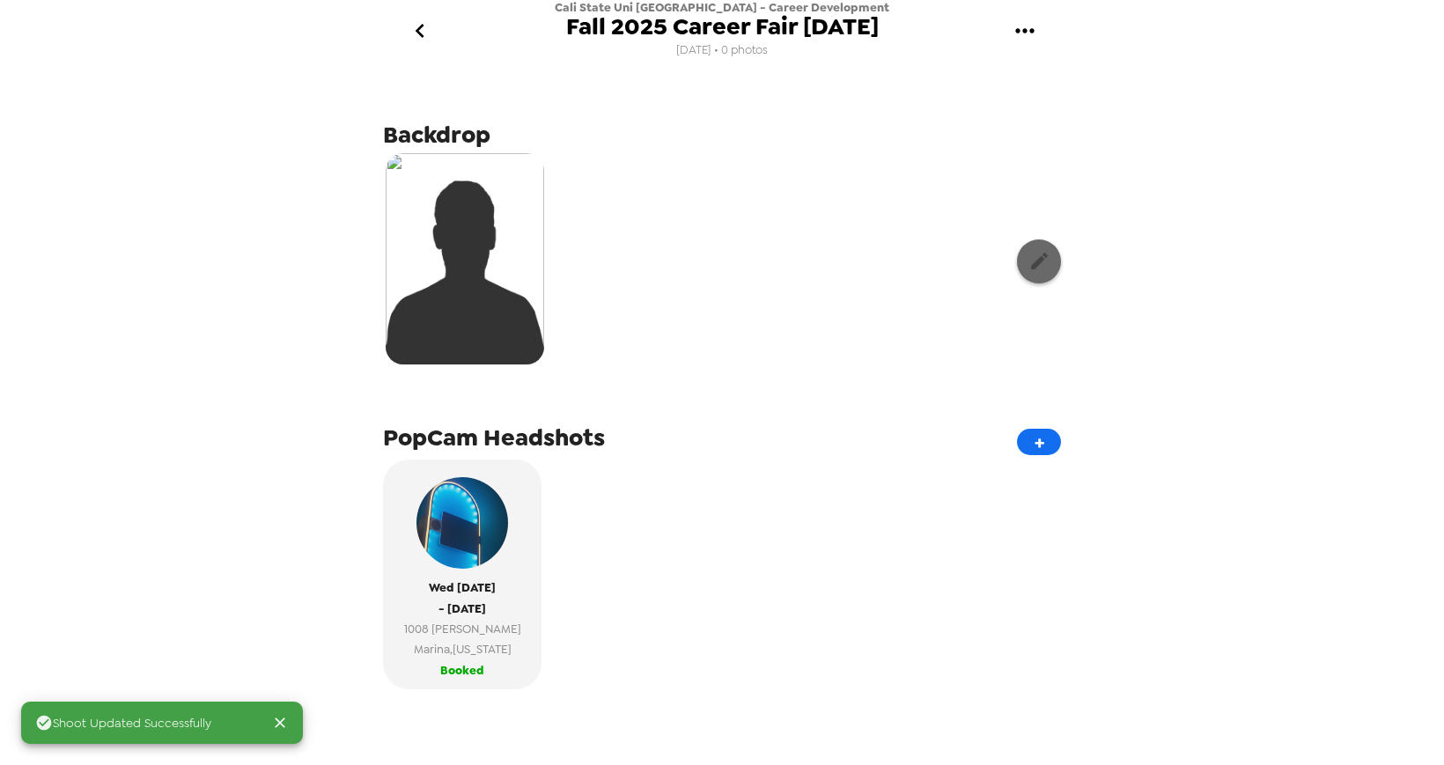
click at [1028, 265] on icon "button" at bounding box center [1039, 261] width 22 height 22
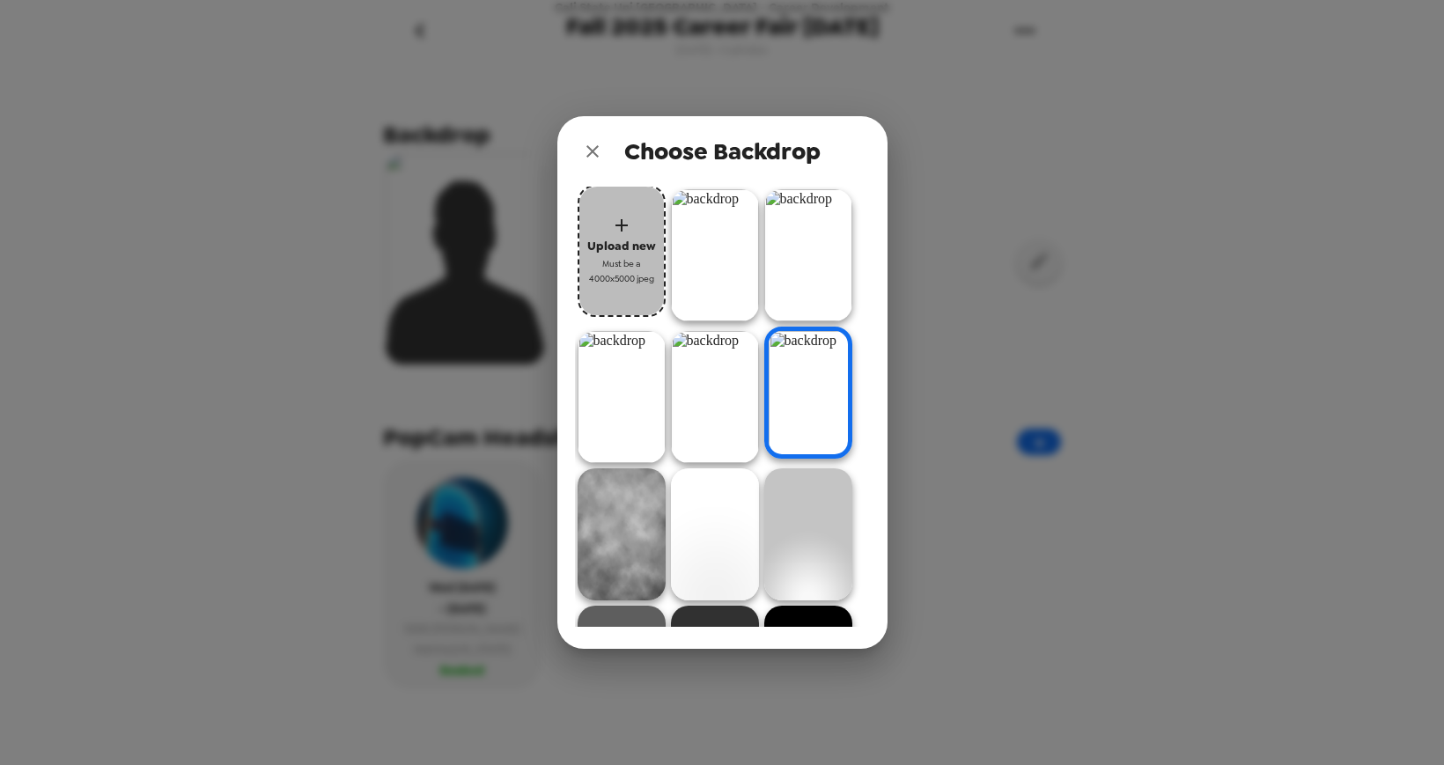
click at [615, 220] on icon "button" at bounding box center [621, 225] width 21 height 21
click at [1028, 591] on div "Choose Backdrop Upload new Must be a 4000x5000 jpeg" at bounding box center [722, 382] width 1444 height 765
click at [983, 336] on div "Choose Backdrop Upload new Must be a 4000x5000 jpeg" at bounding box center [722, 382] width 1444 height 765
click at [590, 154] on icon "close" at bounding box center [592, 151] width 12 height 12
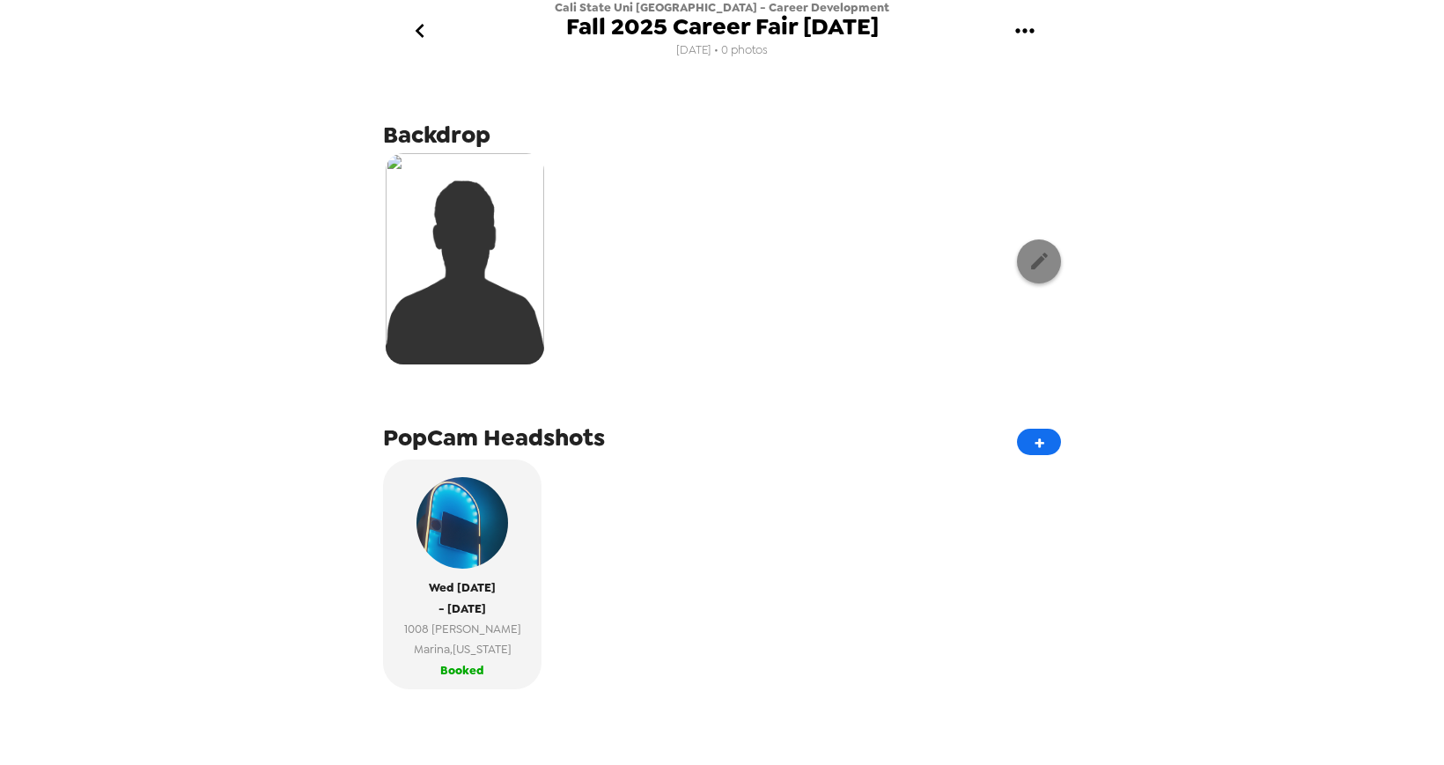
click at [1050, 266] on button "button" at bounding box center [1039, 261] width 44 height 44
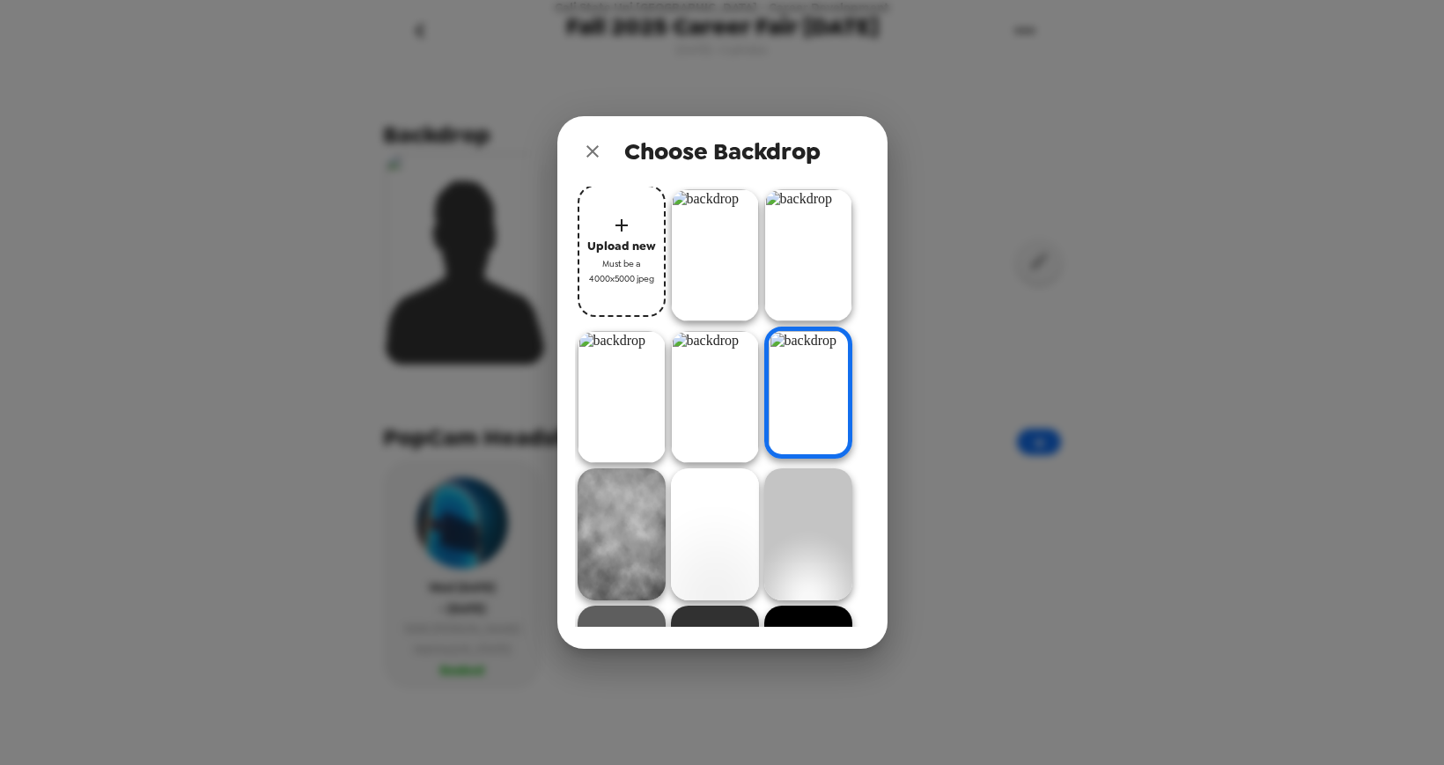
click at [780, 571] on img at bounding box center [808, 534] width 88 height 132
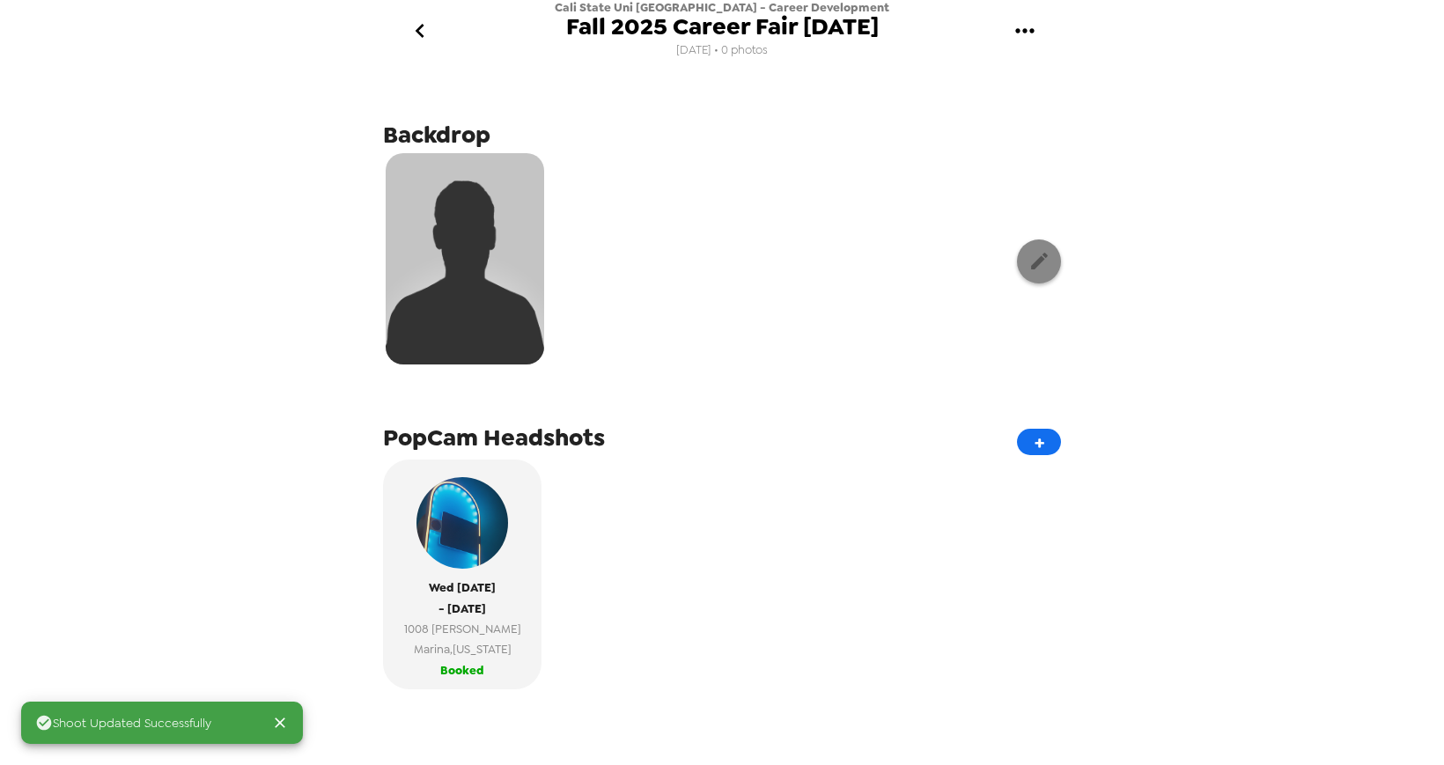
click at [1029, 262] on icon "button" at bounding box center [1039, 261] width 22 height 22
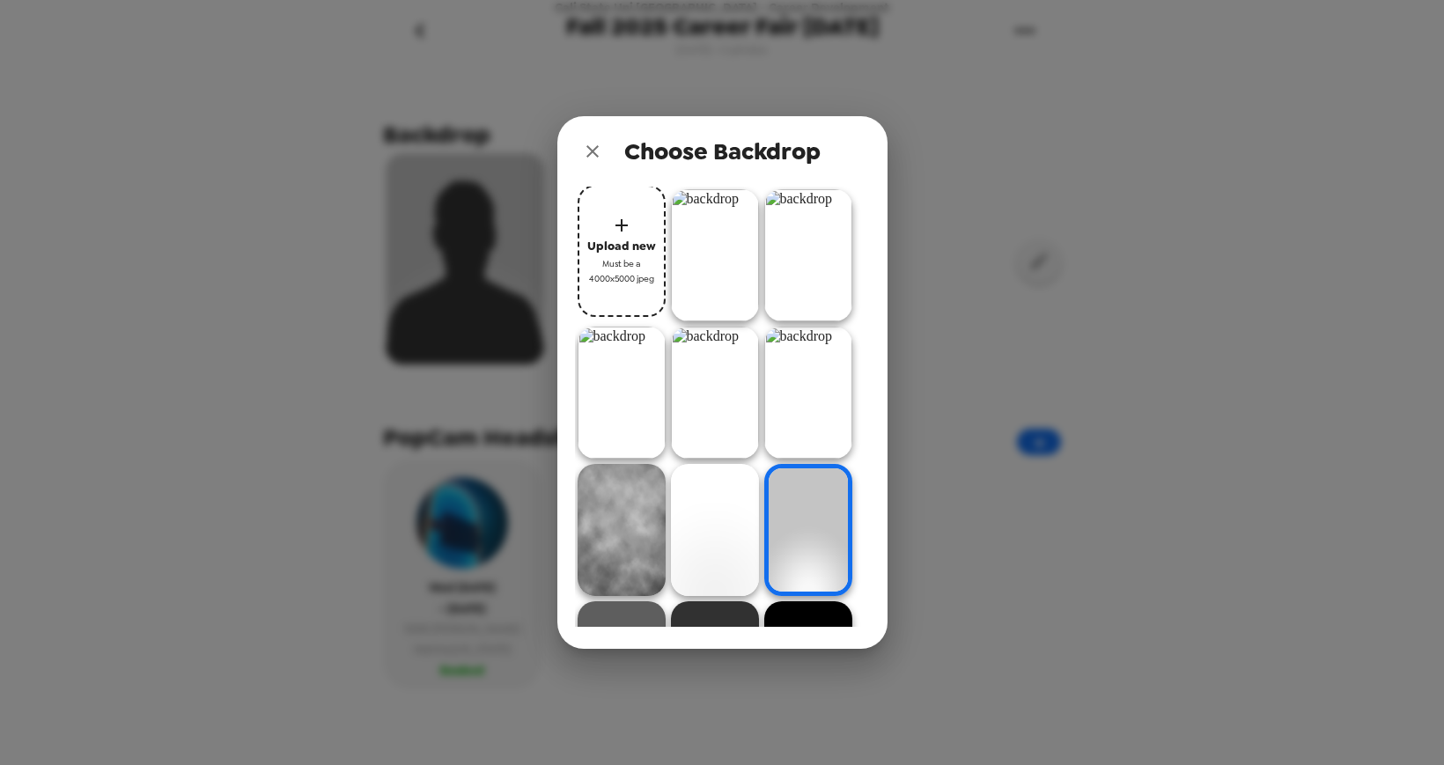
click at [619, 515] on img at bounding box center [622, 530] width 88 height 132
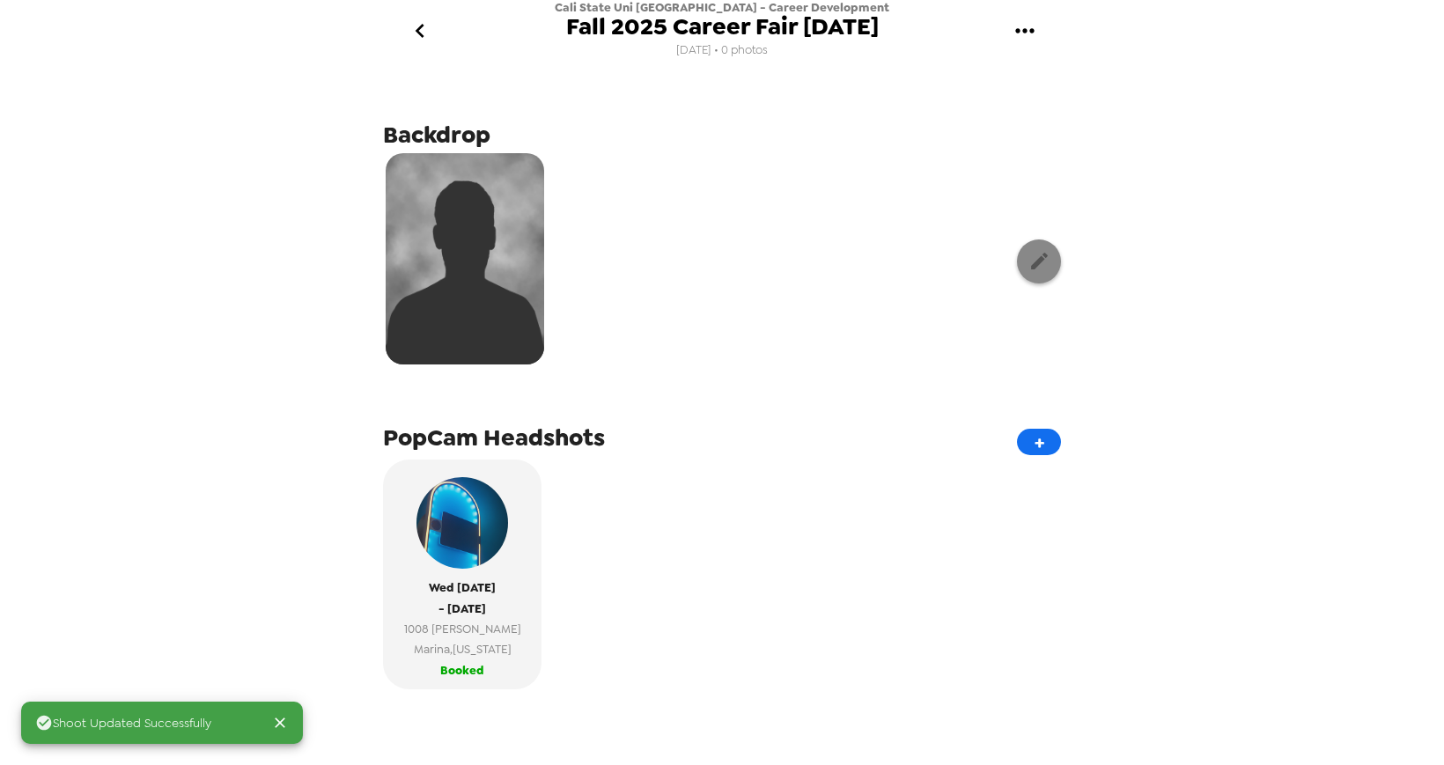
click at [1050, 261] on button "button" at bounding box center [1039, 261] width 44 height 44
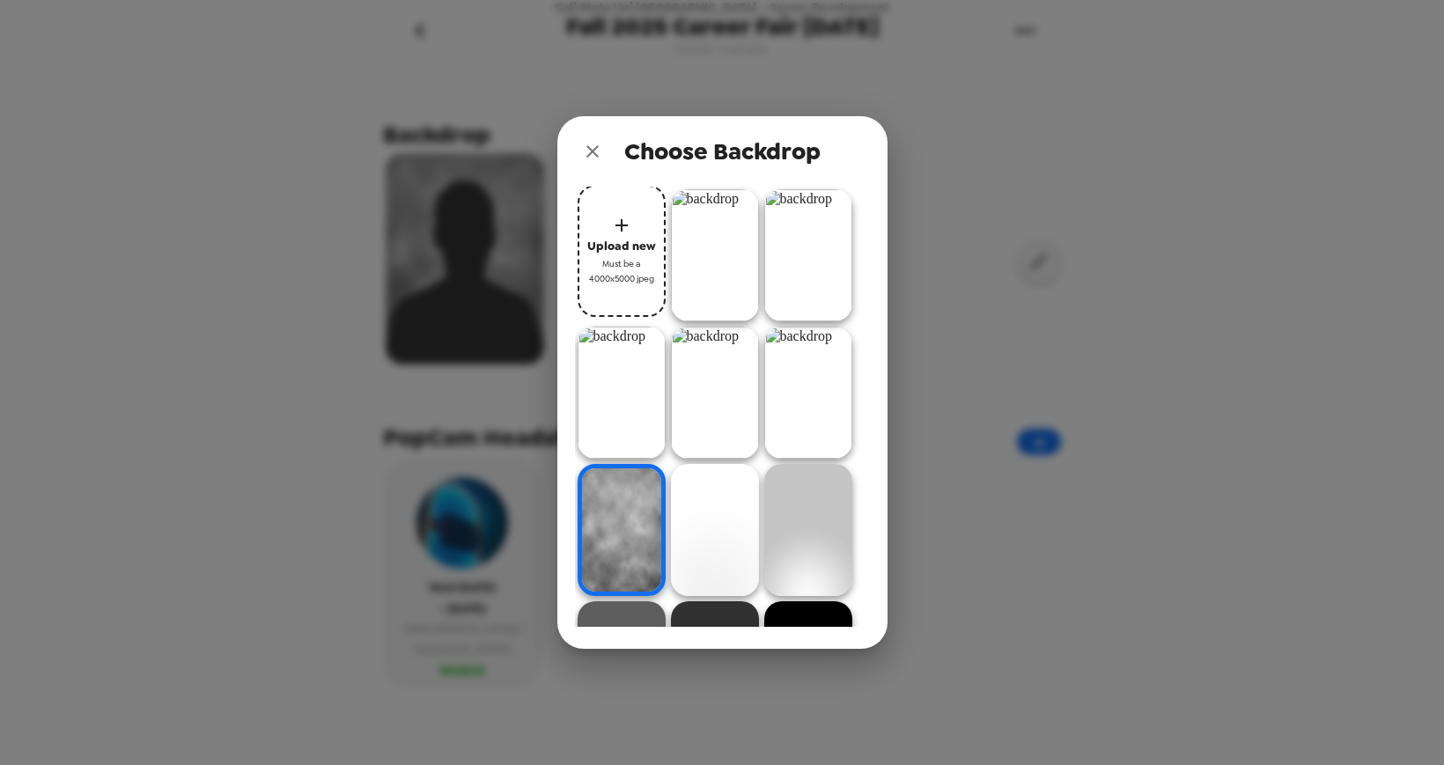
click at [1146, 287] on div "Choose Backdrop Upload new Must be a 4000x5000 jpeg" at bounding box center [722, 382] width 1444 height 765
click at [969, 537] on div "Choose Backdrop Upload new Must be a 4000x5000 jpeg" at bounding box center [722, 382] width 1444 height 765
click at [589, 151] on icon "close" at bounding box center [592, 151] width 21 height 21
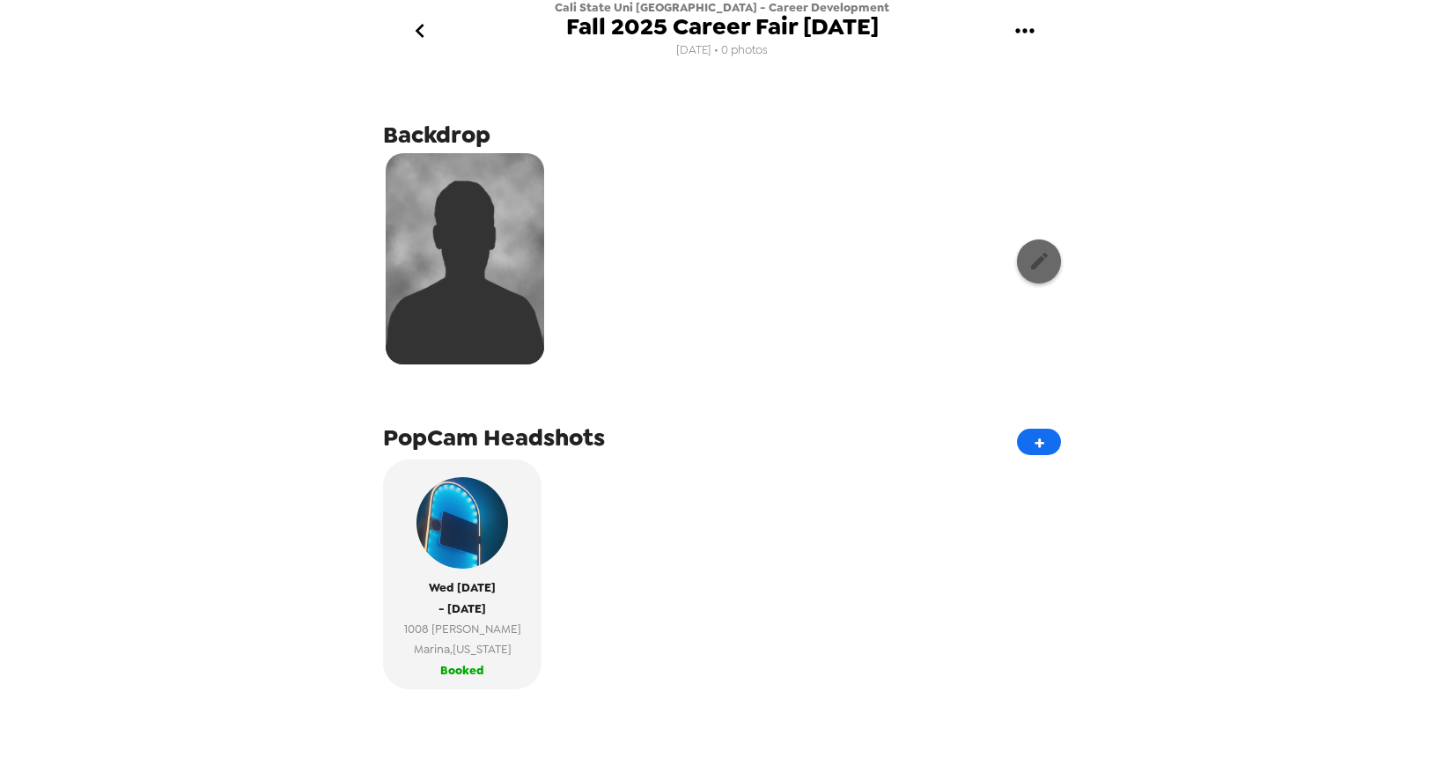
click at [1030, 267] on icon "button" at bounding box center [1039, 261] width 22 height 22
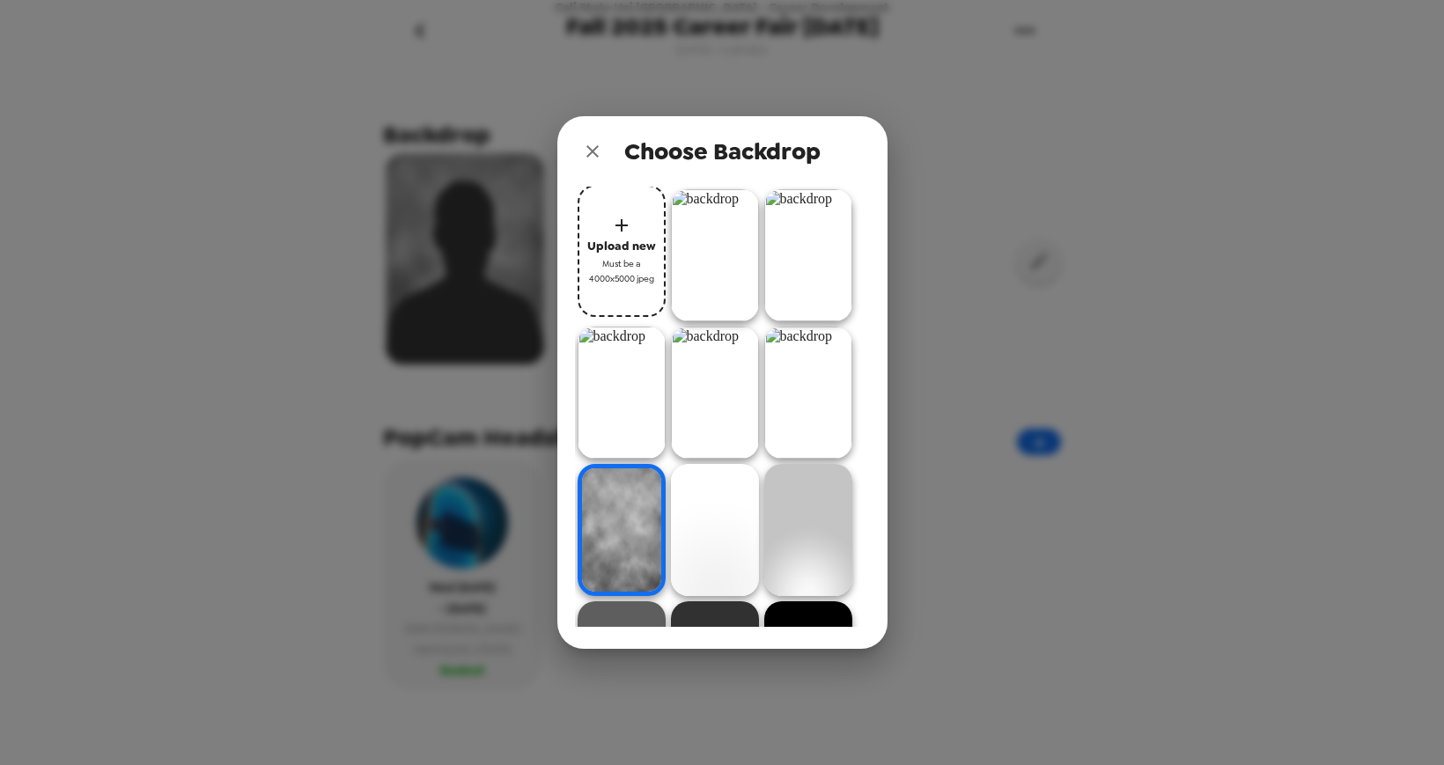
click at [700, 504] on img at bounding box center [715, 530] width 88 height 132
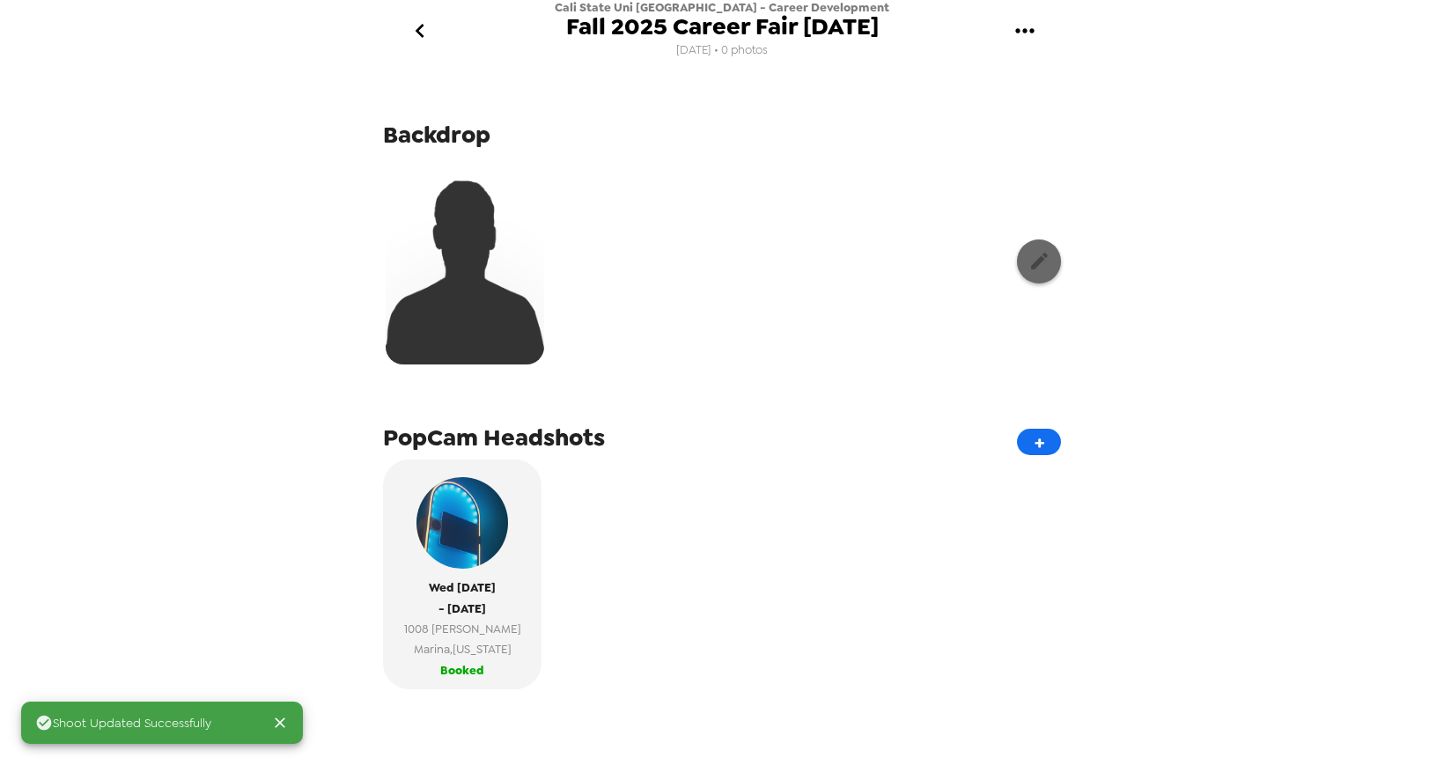
click at [1044, 262] on icon "button" at bounding box center [1039, 261] width 22 height 22
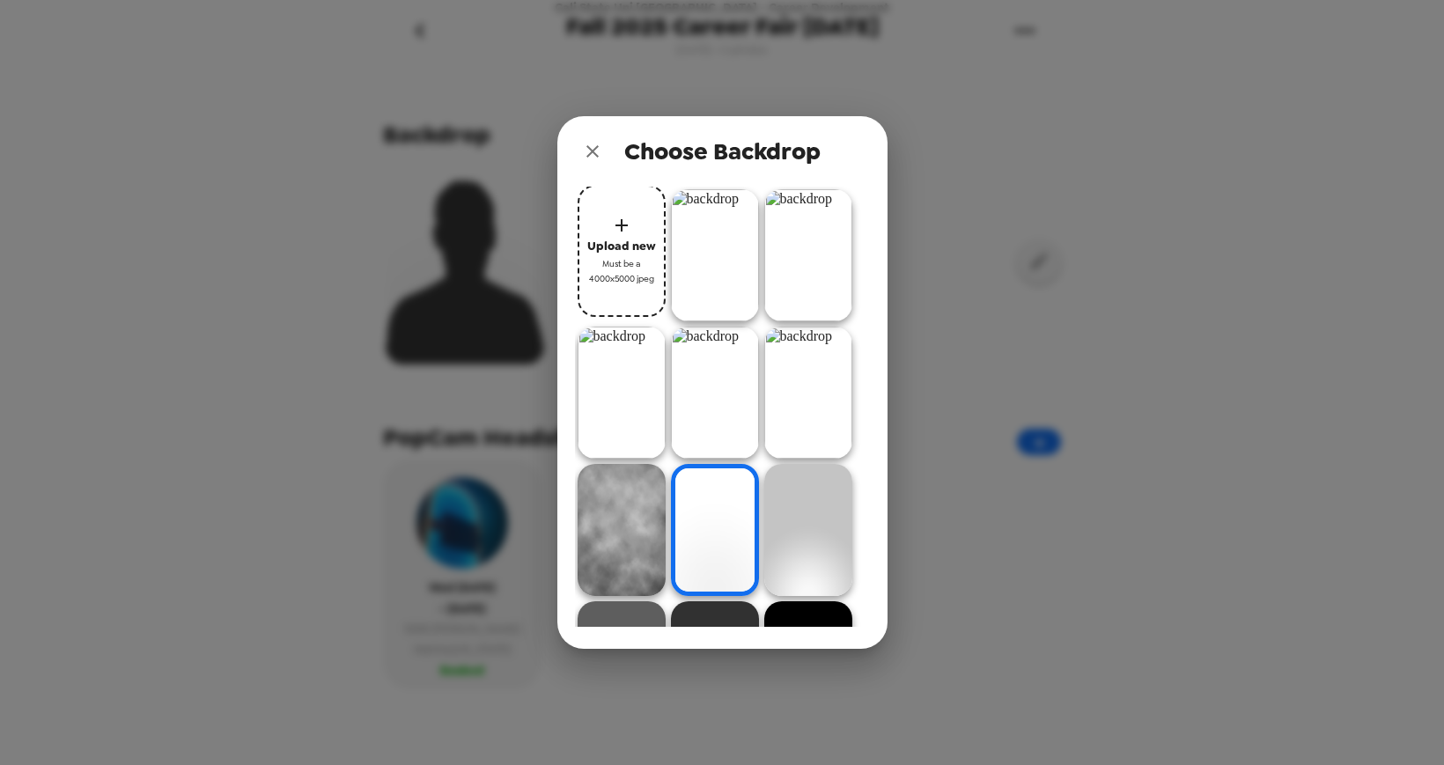
click at [696, 231] on img at bounding box center [715, 255] width 88 height 132
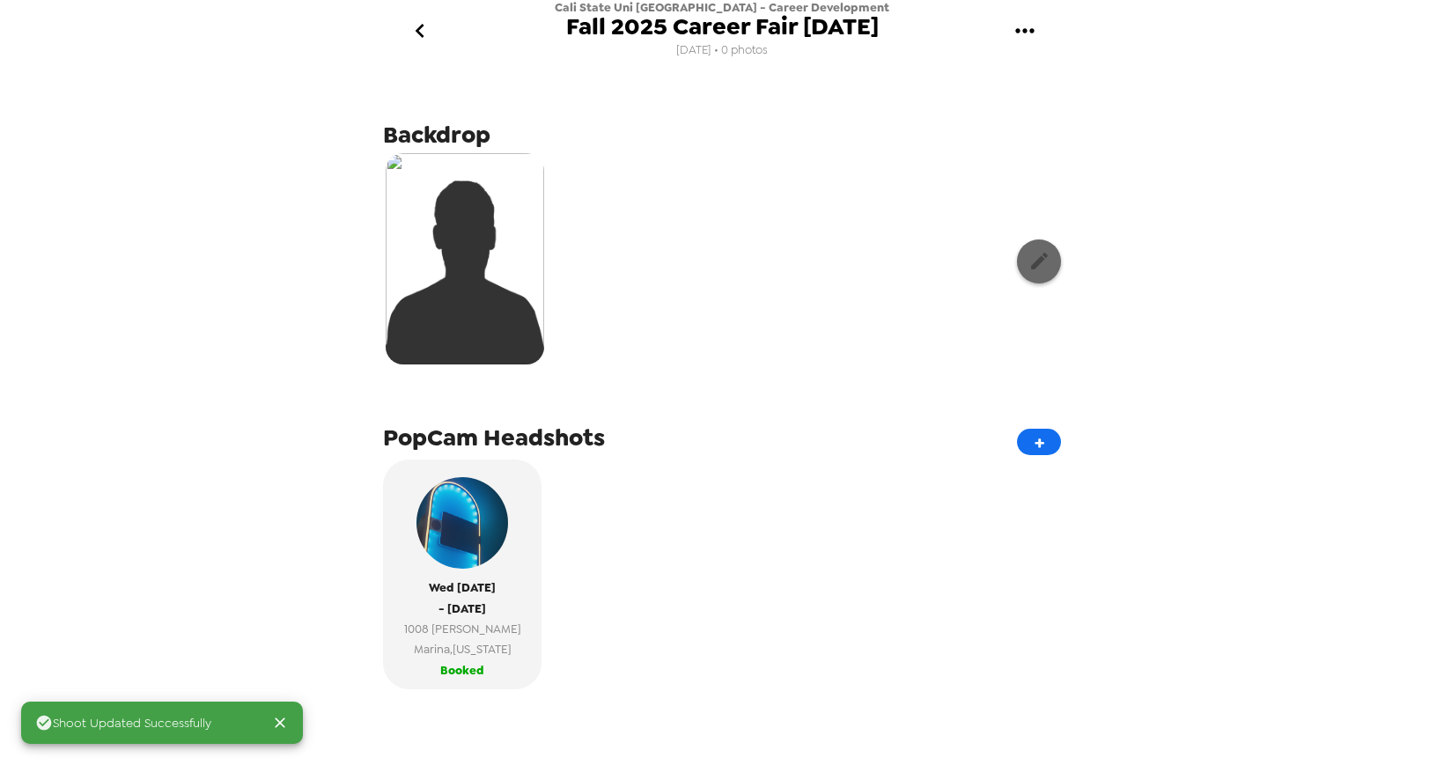
click at [1020, 262] on button "button" at bounding box center [1039, 261] width 44 height 44
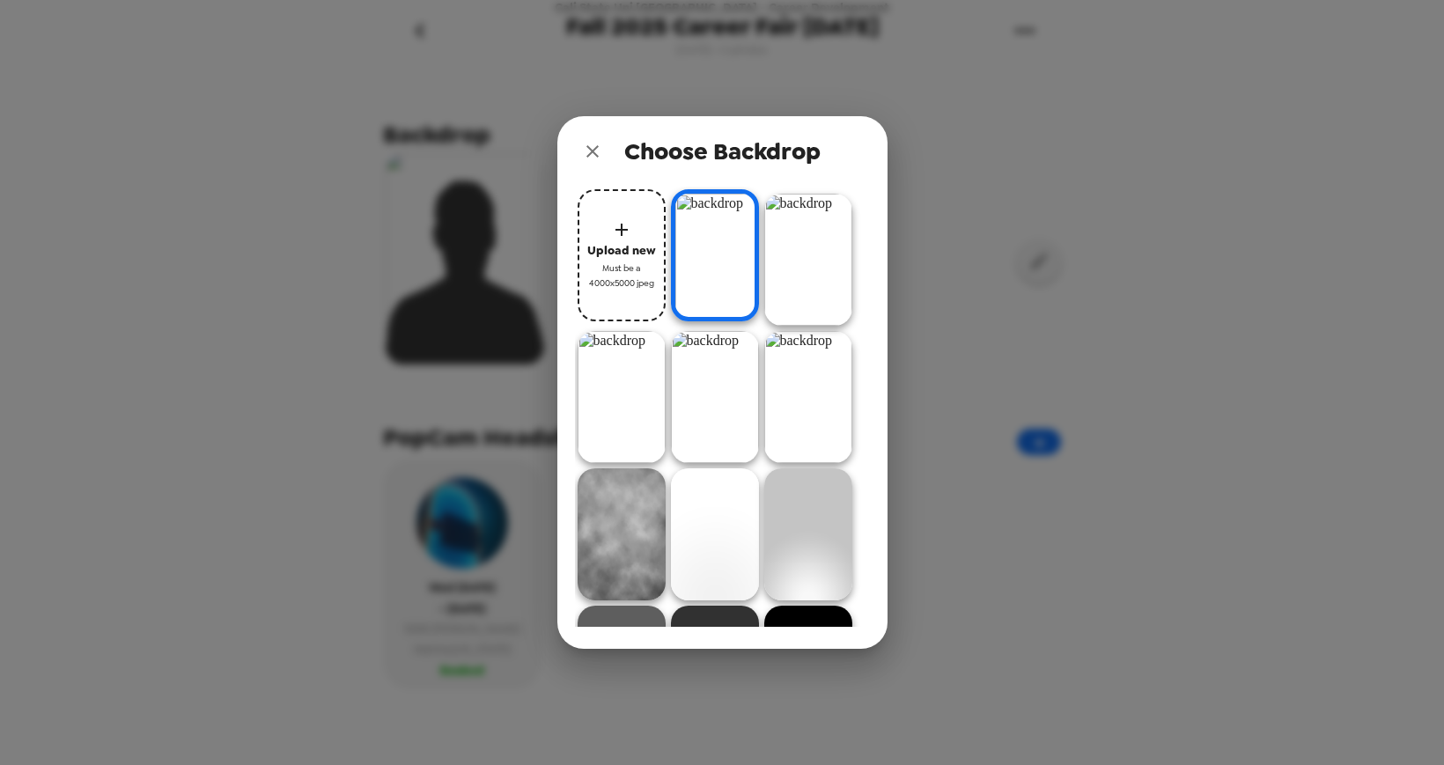
click at [748, 365] on img at bounding box center [715, 397] width 88 height 132
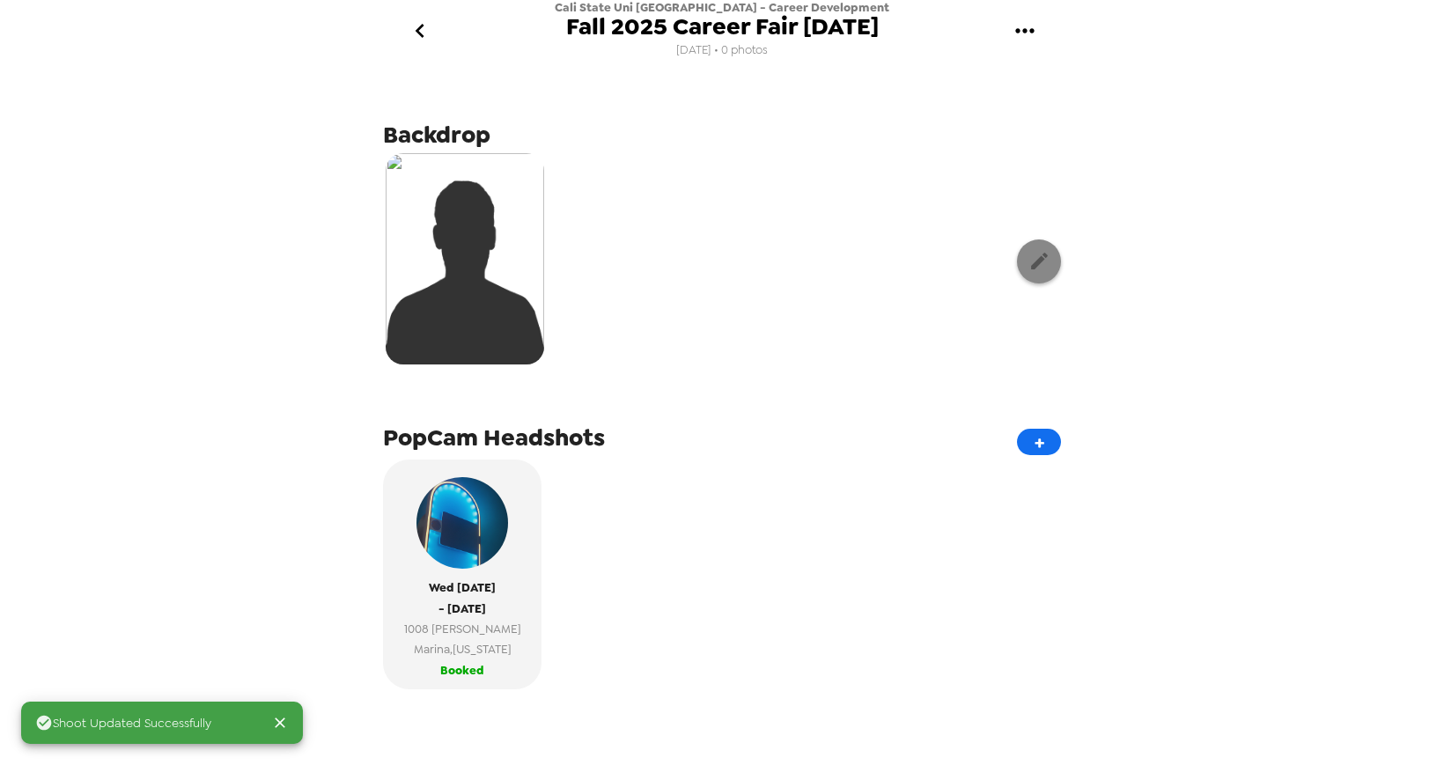
click at [1032, 262] on icon "button" at bounding box center [1039, 261] width 22 height 22
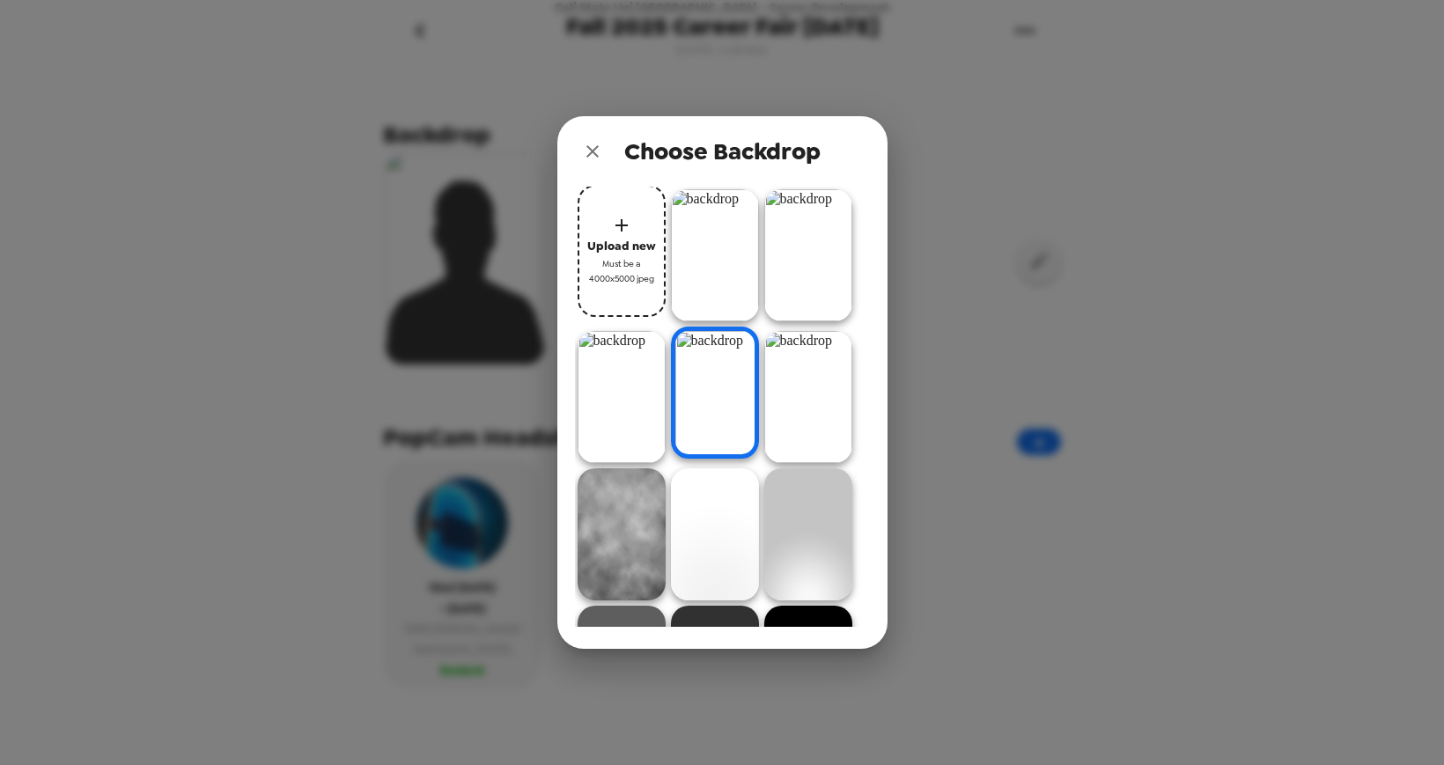
drag, startPoint x: 801, startPoint y: 368, endPoint x: 834, endPoint y: 355, distance: 35.2
click at [801, 368] on img at bounding box center [808, 397] width 88 height 132
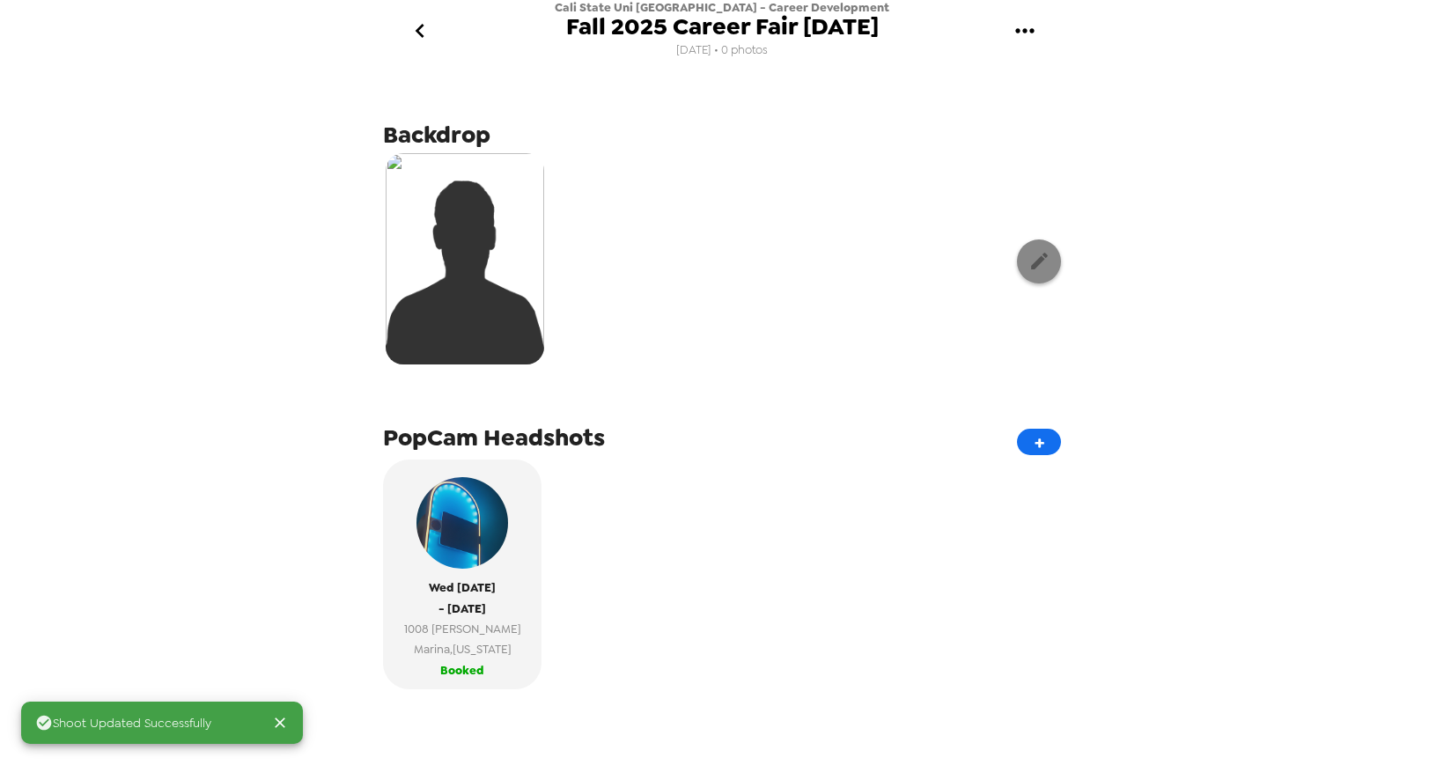
click at [1041, 262] on icon "button" at bounding box center [1039, 261] width 17 height 17
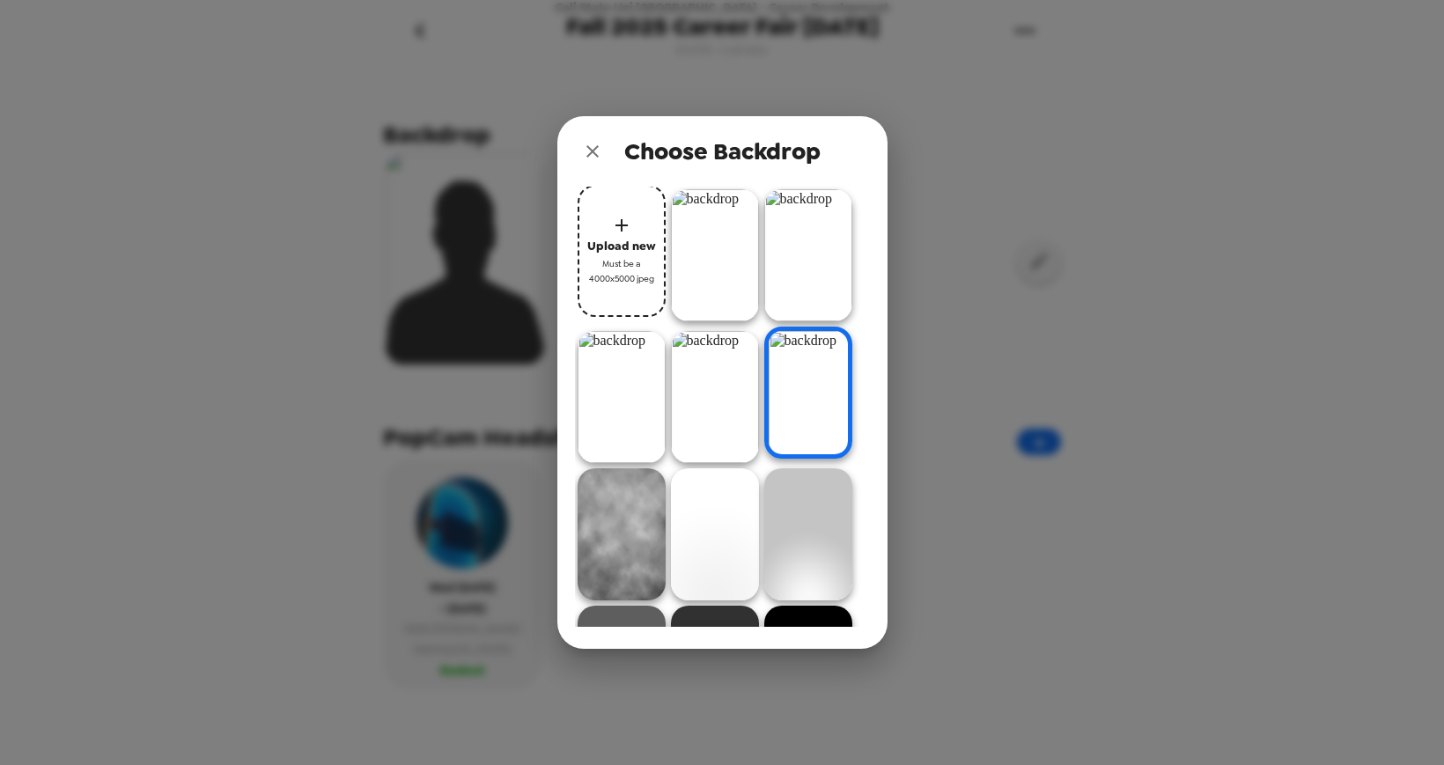
click at [640, 384] on img at bounding box center [622, 397] width 88 height 132
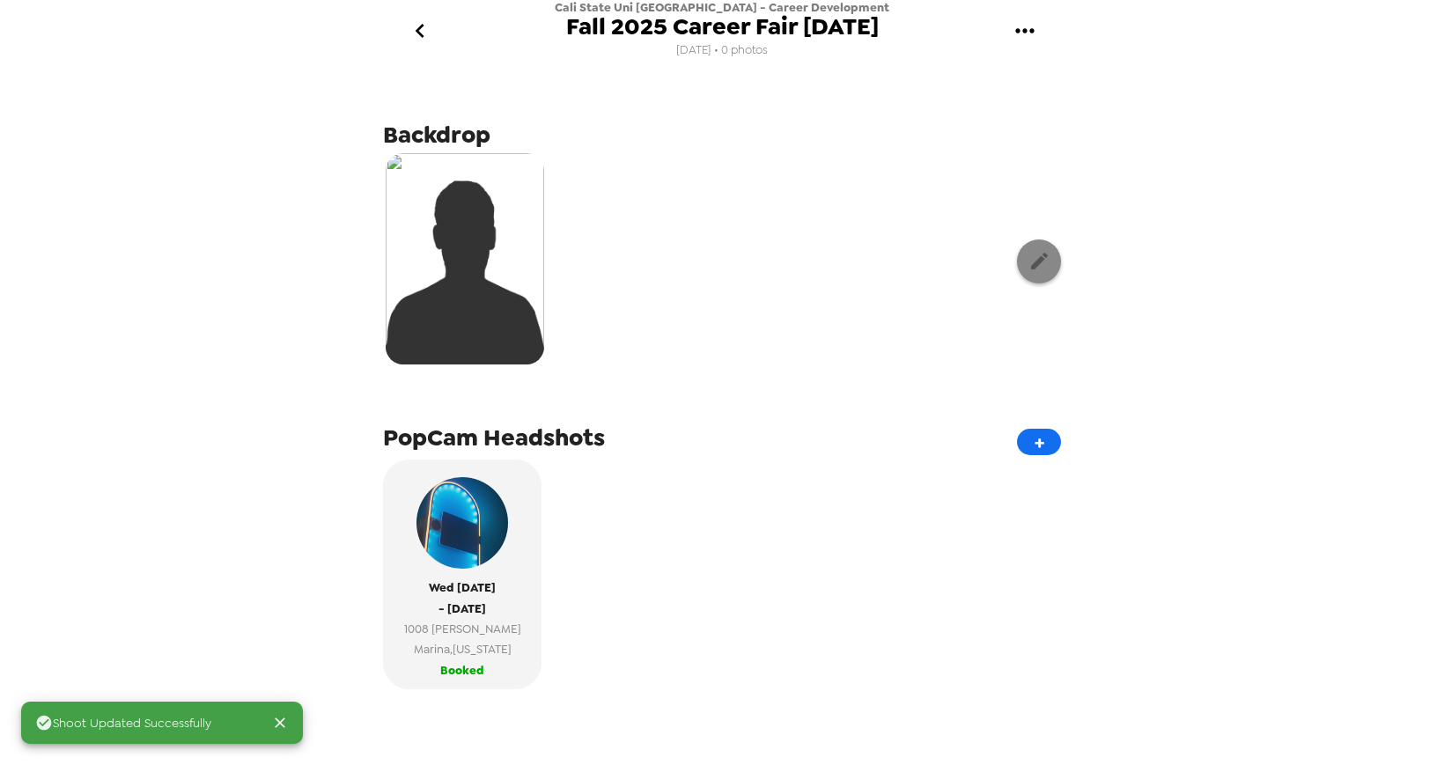
click at [1039, 266] on icon "button" at bounding box center [1039, 261] width 17 height 17
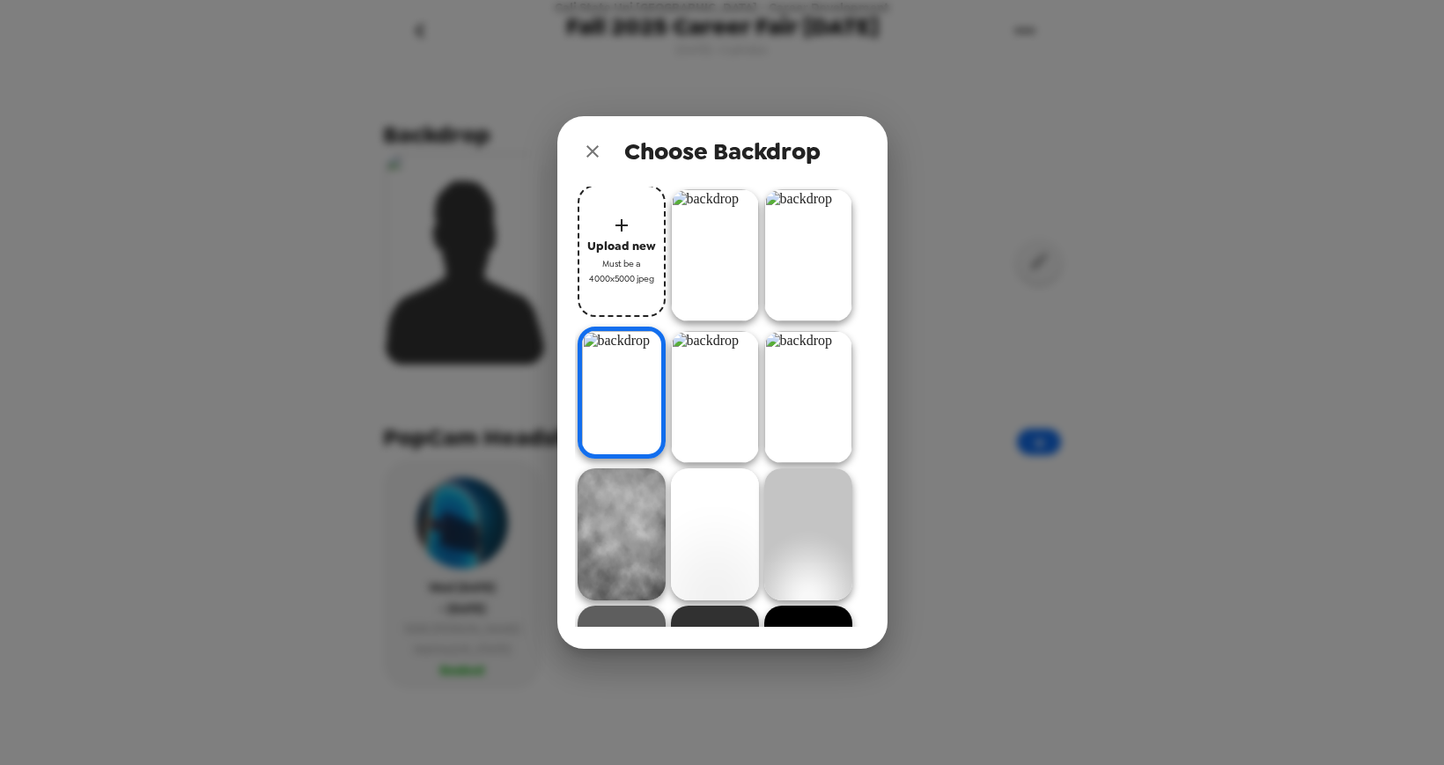
click at [817, 248] on img at bounding box center [808, 255] width 88 height 132
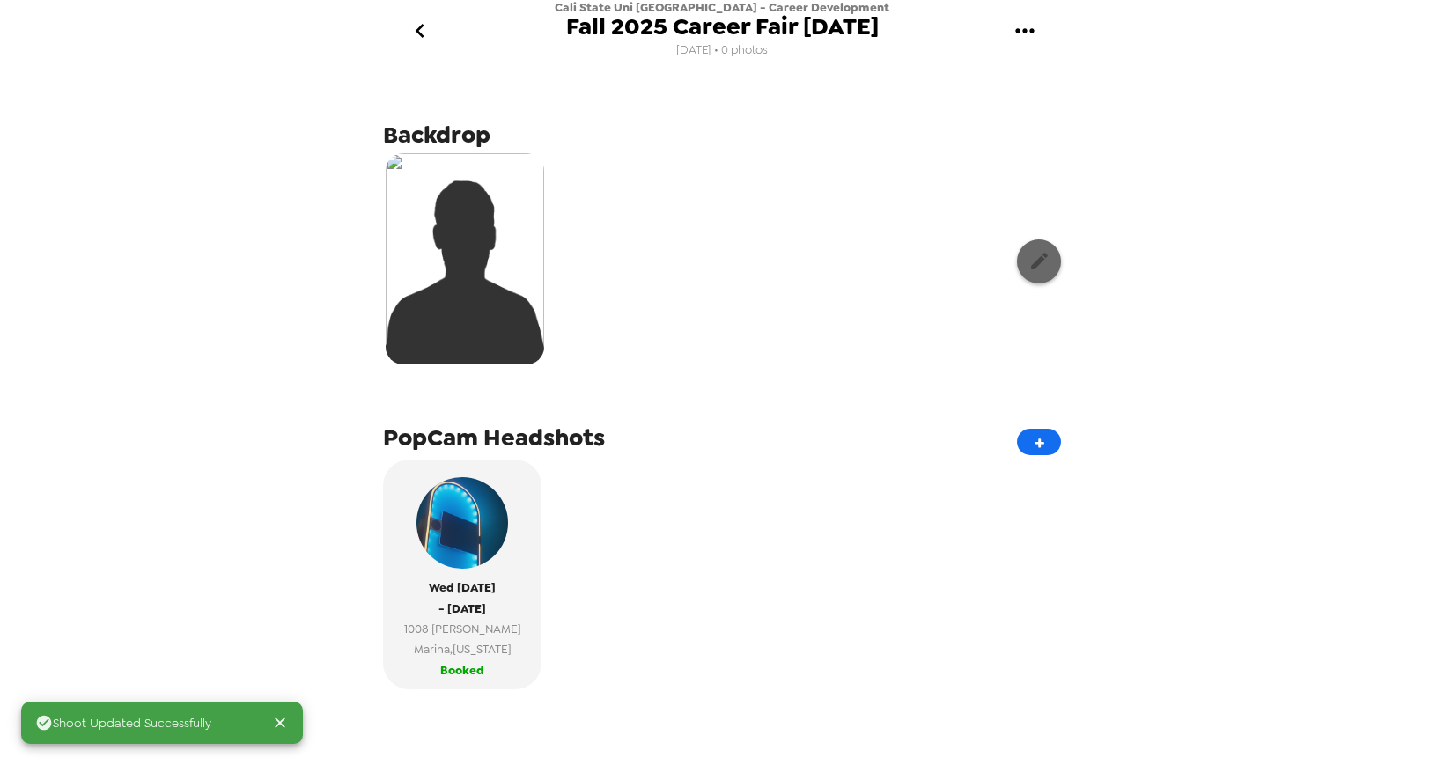
click at [1049, 276] on button "button" at bounding box center [1039, 261] width 44 height 44
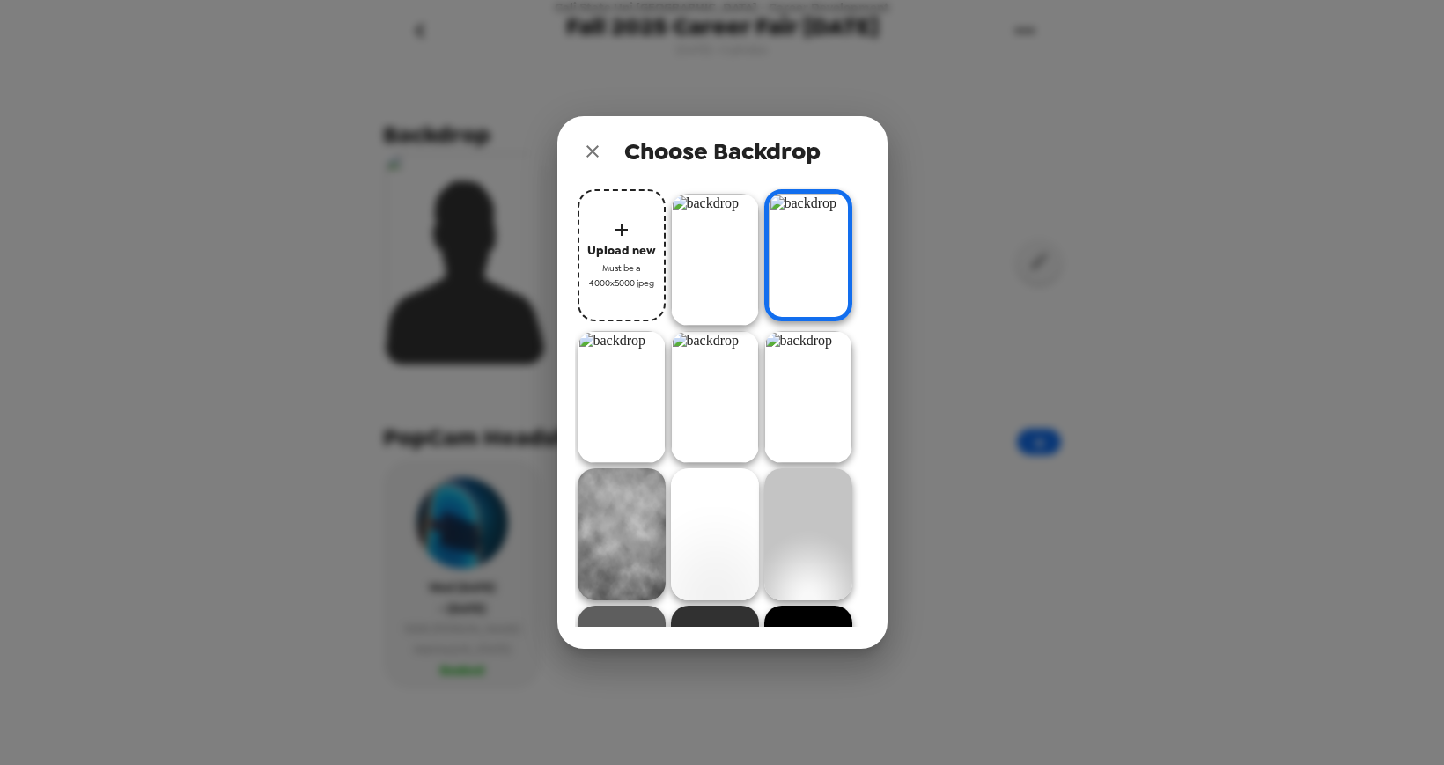
click at [800, 523] on img at bounding box center [808, 534] width 88 height 132
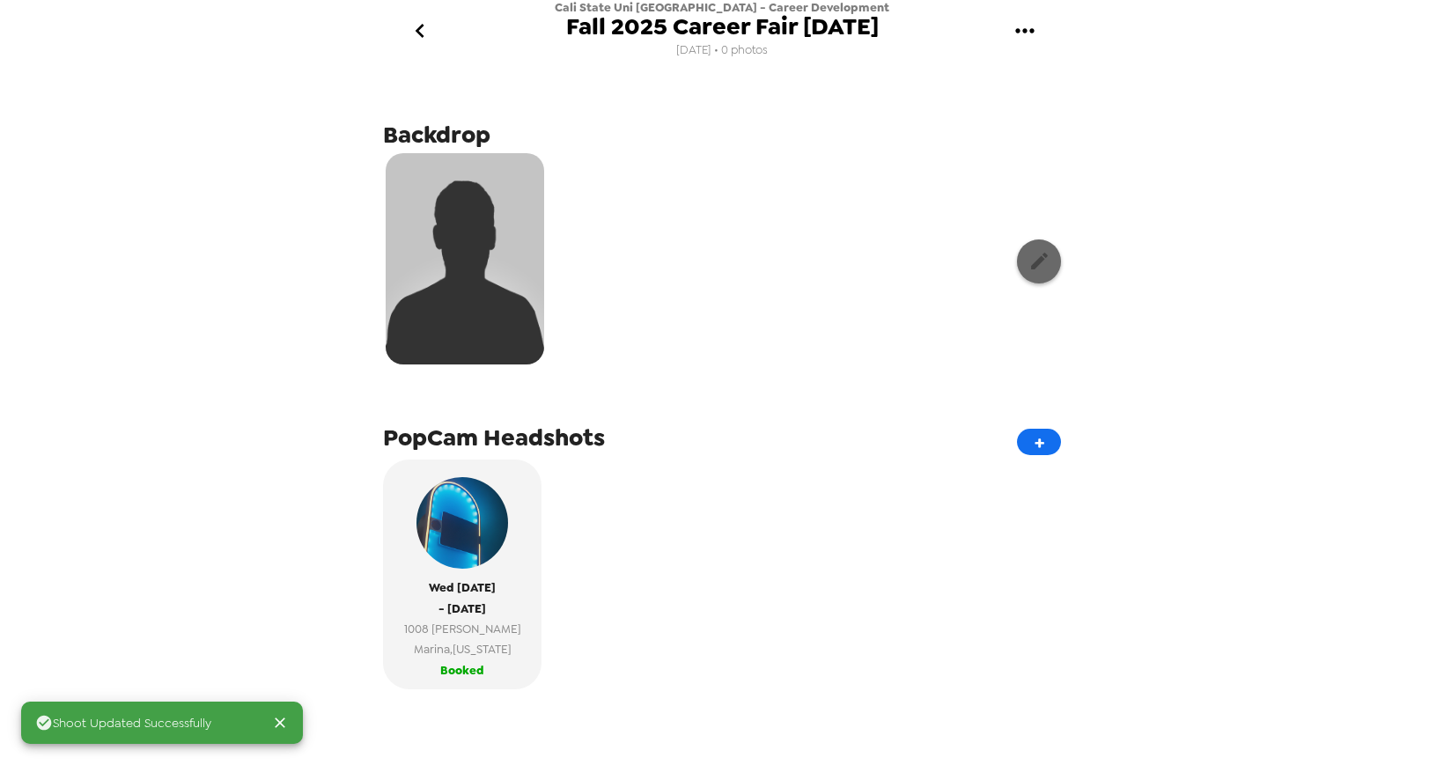
click at [1036, 247] on button "button" at bounding box center [1039, 261] width 44 height 44
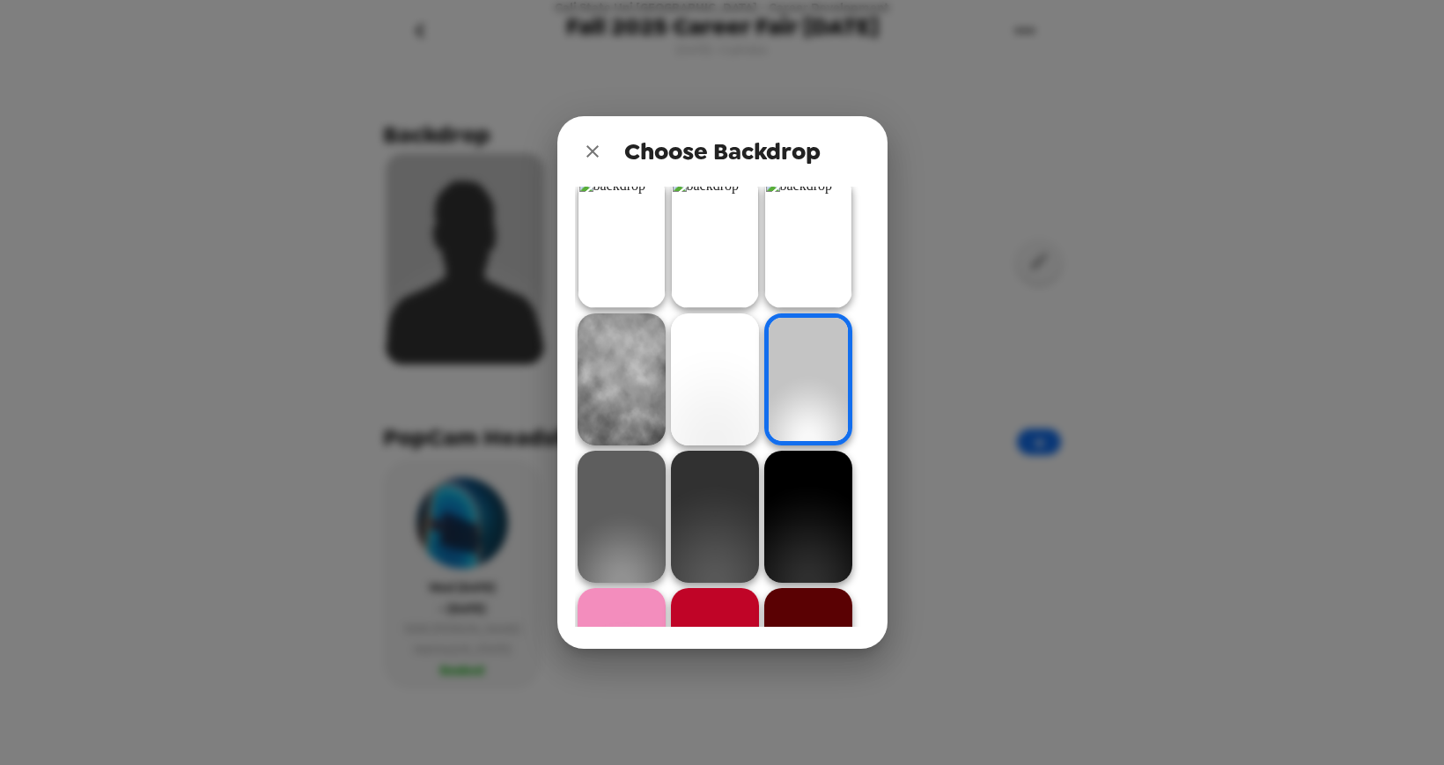
scroll to position [144, 0]
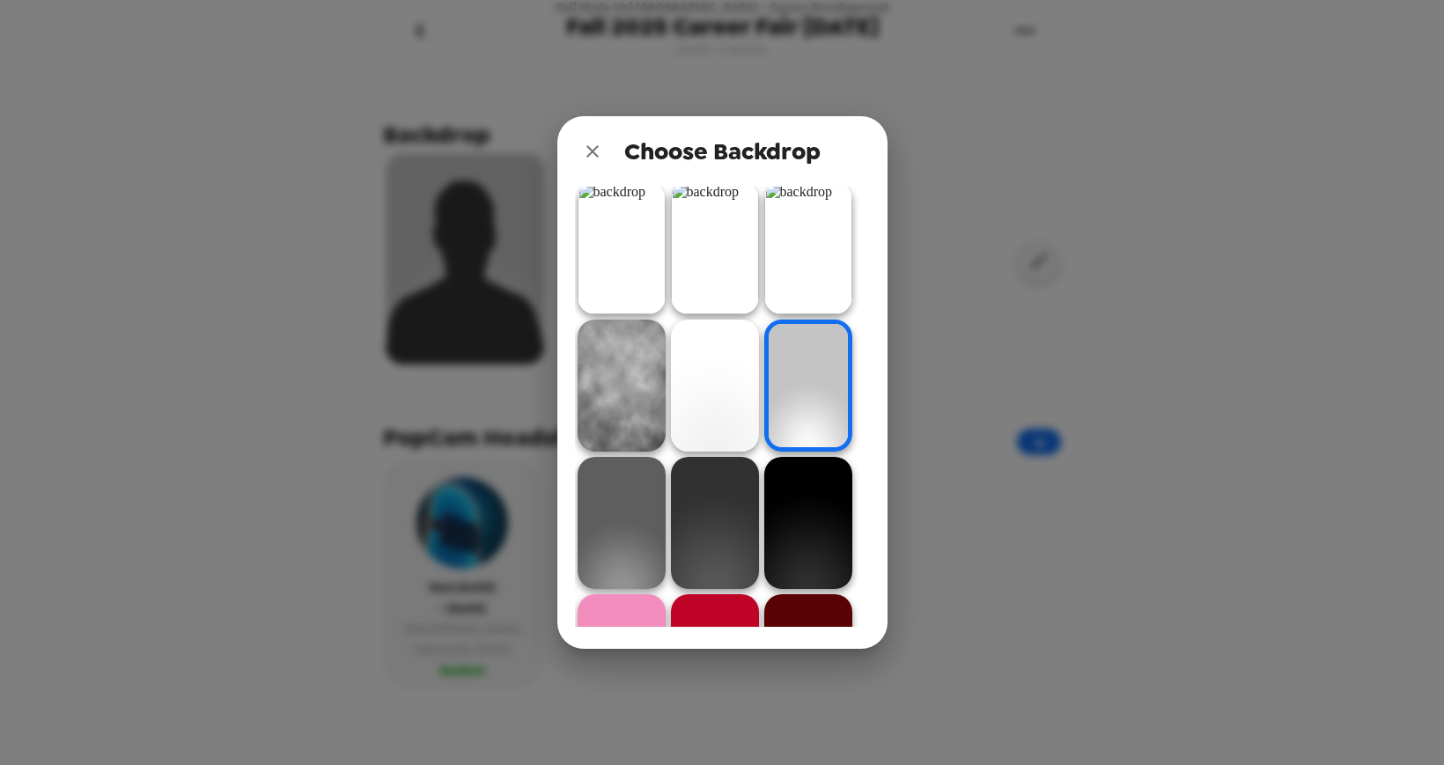
click at [647, 333] on img at bounding box center [622, 386] width 88 height 132
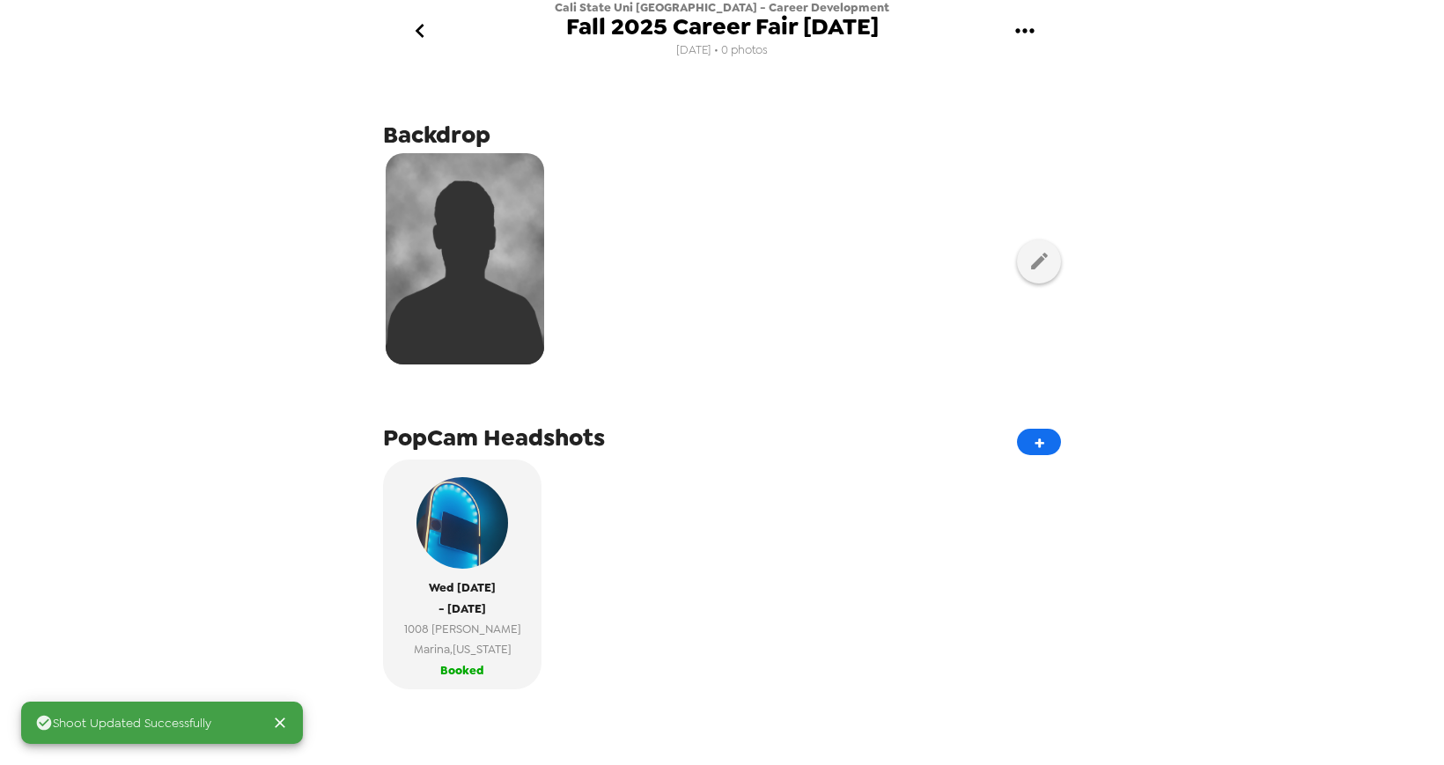
click at [1138, 263] on div "Shoot Updated Successfully Cali State Uni [GEOGRAPHIC_DATA] - Career Developmen…" at bounding box center [722, 382] width 1444 height 765
